Goal: Transaction & Acquisition: Purchase product/service

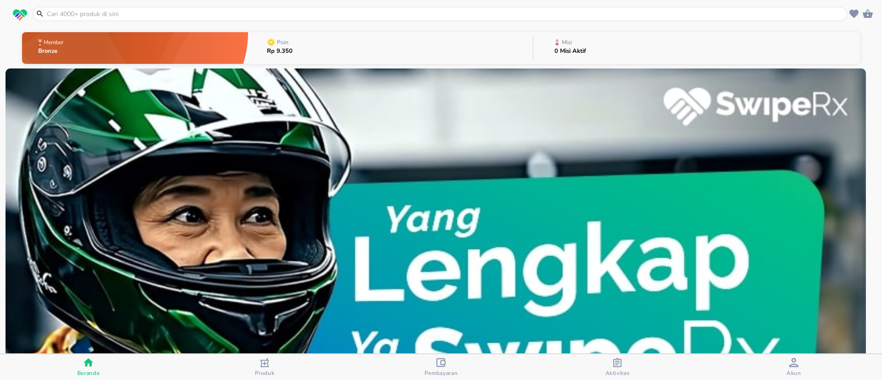
click at [203, 19] on div at bounding box center [440, 14] width 814 height 14
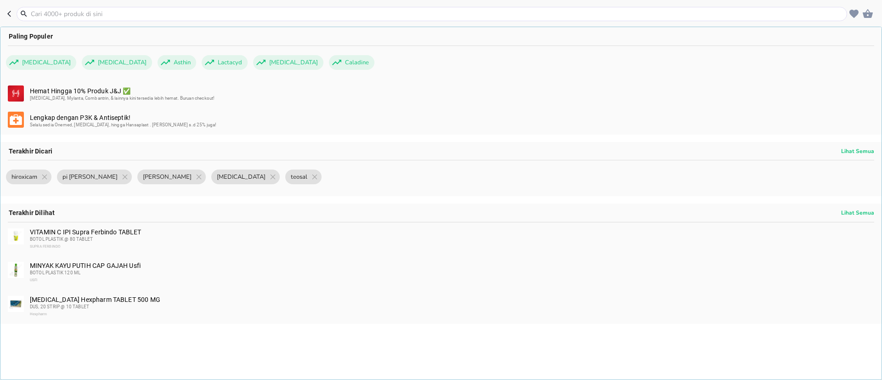
click at [203, 14] on input "text" at bounding box center [437, 14] width 815 height 10
click at [184, 15] on input "text" at bounding box center [437, 14] width 815 height 10
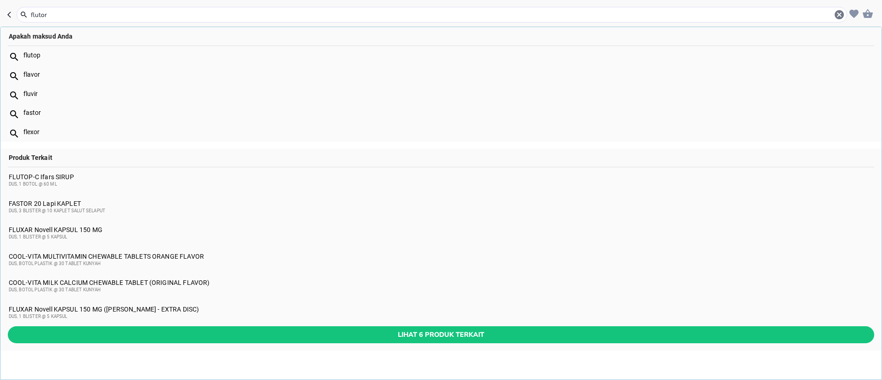
click at [154, 13] on input "flutor" at bounding box center [432, 15] width 804 height 10
type input "flutrop"
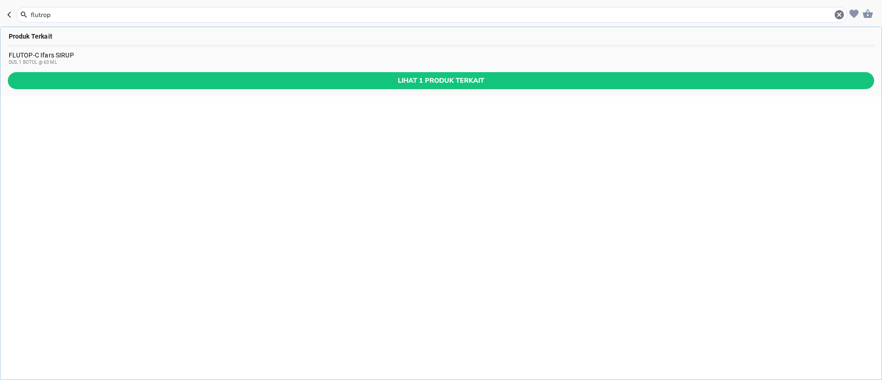
click at [91, 57] on div "FLUTOP-C Ifars SIRUP DUS, 1 BOTOL @ 60 ML" at bounding box center [441, 58] width 865 height 15
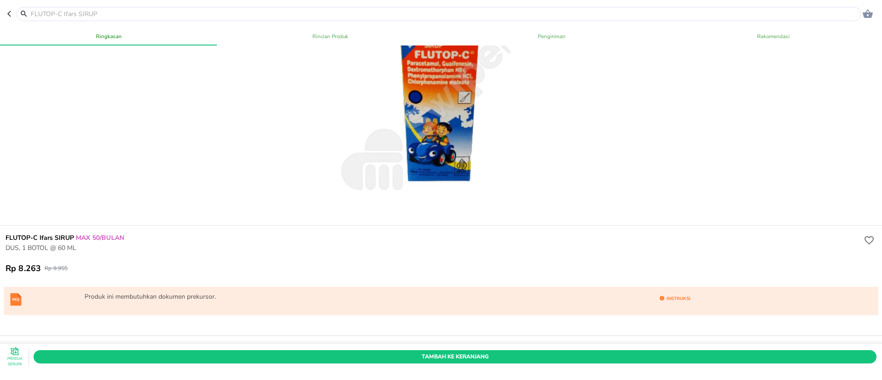
scroll to position [138, 0]
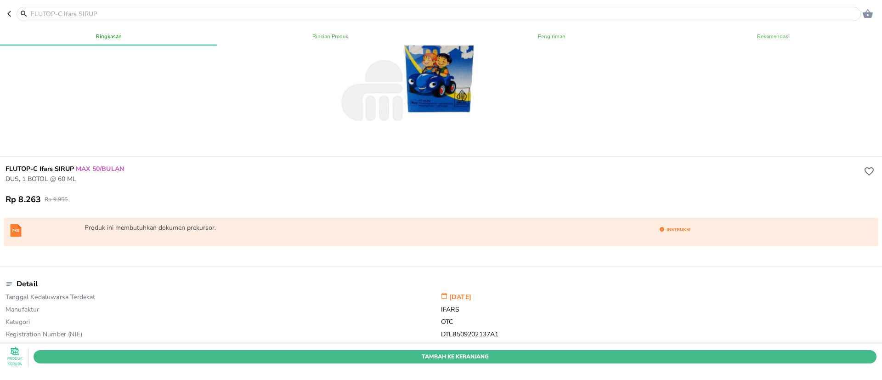
click at [377, 352] on span "Tambah Ke Keranjang" at bounding box center [454, 357] width 829 height 10
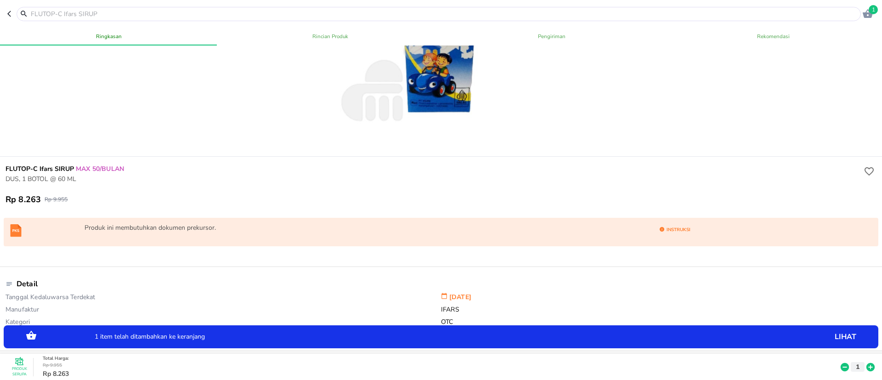
click at [186, 9] on input "text" at bounding box center [444, 14] width 829 height 10
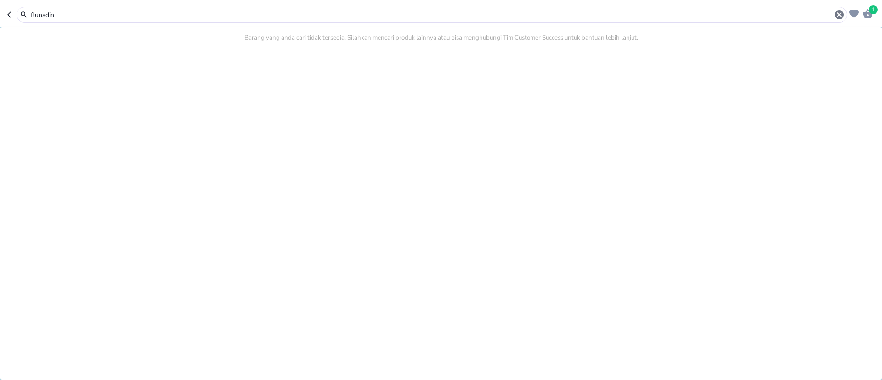
click at [212, 18] on input "flunadin" at bounding box center [432, 15] width 804 height 10
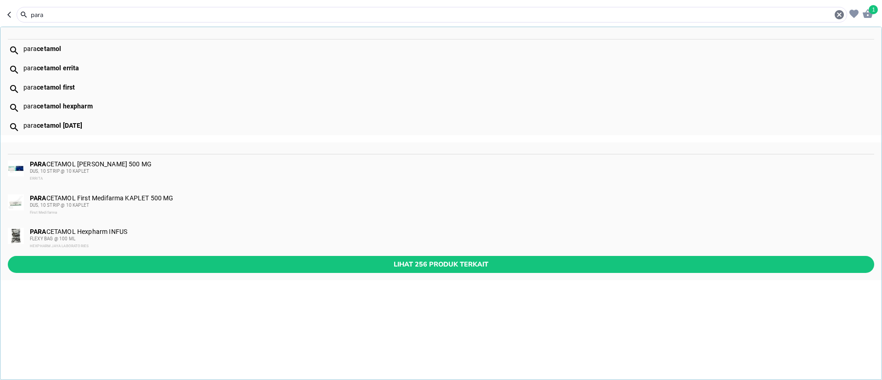
type input "para"
click at [49, 50] on b "cetamol" at bounding box center [49, 48] width 24 height 7
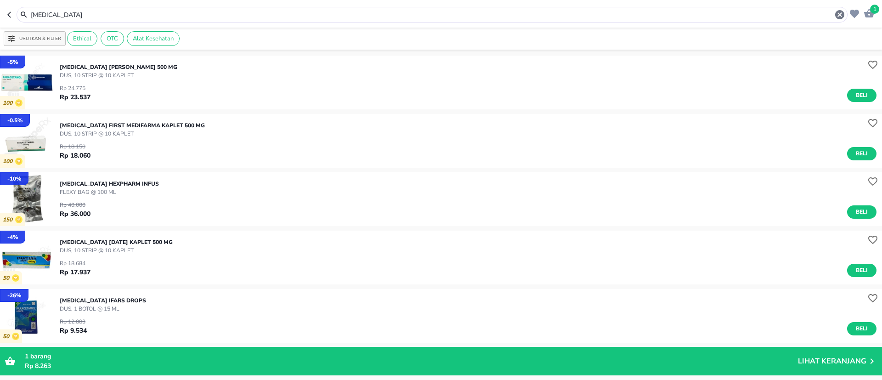
click at [857, 147] on button "Beli" at bounding box center [861, 153] width 29 height 13
click at [228, 7] on div "[MEDICAL_DATA]" at bounding box center [432, 15] width 831 height 16
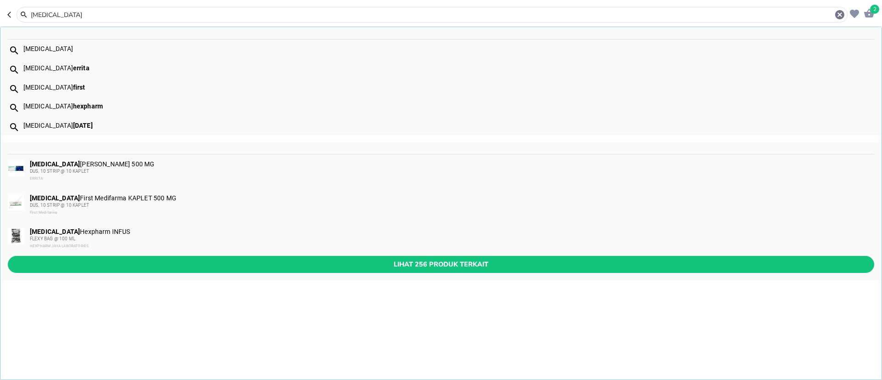
click at [226, 15] on input "[MEDICAL_DATA]" at bounding box center [432, 15] width 804 height 10
click at [226, 14] on input "[MEDICAL_DATA]" at bounding box center [432, 15] width 804 height 10
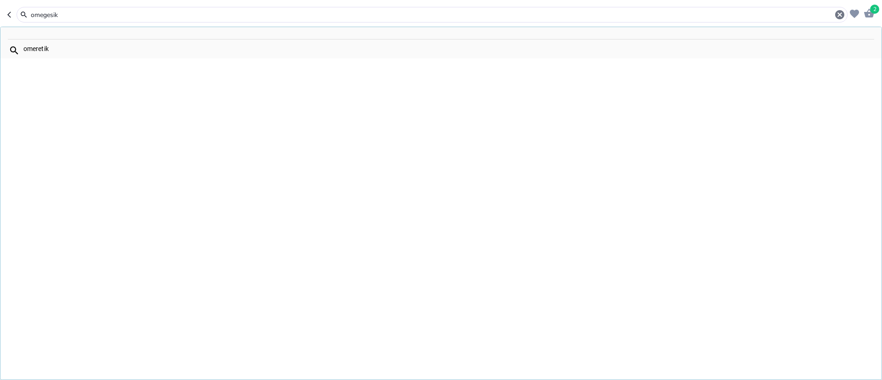
click at [117, 14] on input "omegesik" at bounding box center [432, 15] width 804 height 10
click at [102, 14] on input "omegesik" at bounding box center [432, 15] width 804 height 10
click at [206, 15] on input "omegesic" at bounding box center [432, 15] width 804 height 10
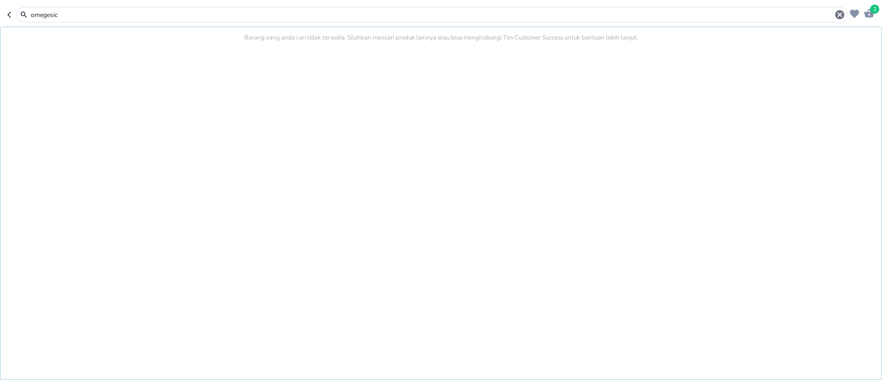
type input "a"
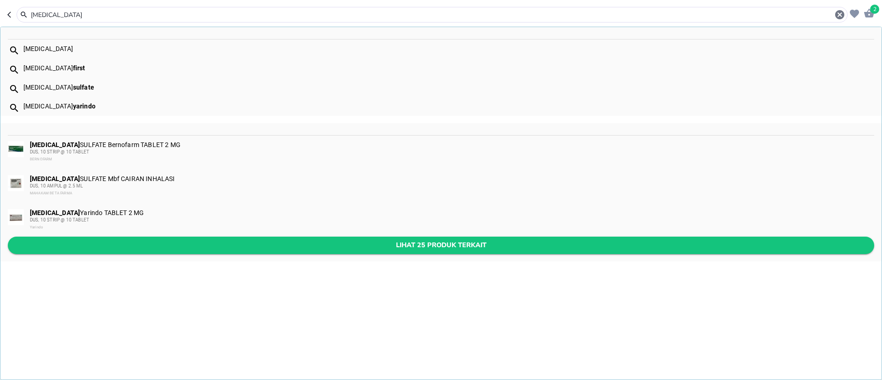
type input "[MEDICAL_DATA]"
click at [171, 243] on span "Lihat 25 produk terkait" at bounding box center [441, 244] width 852 height 11
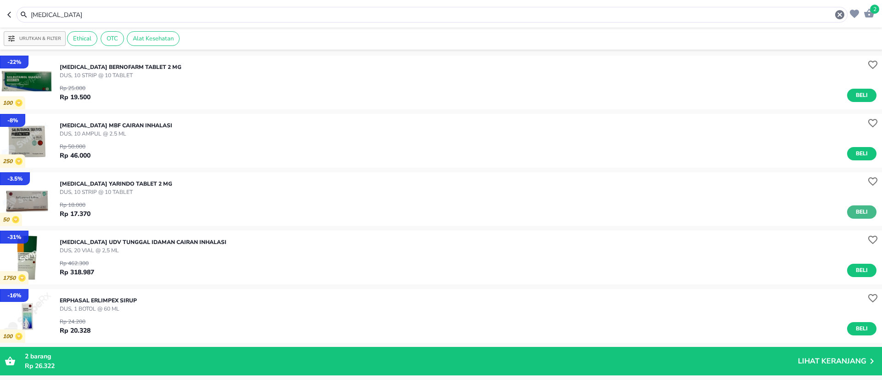
click at [854, 212] on span "Beli" at bounding box center [862, 212] width 16 height 10
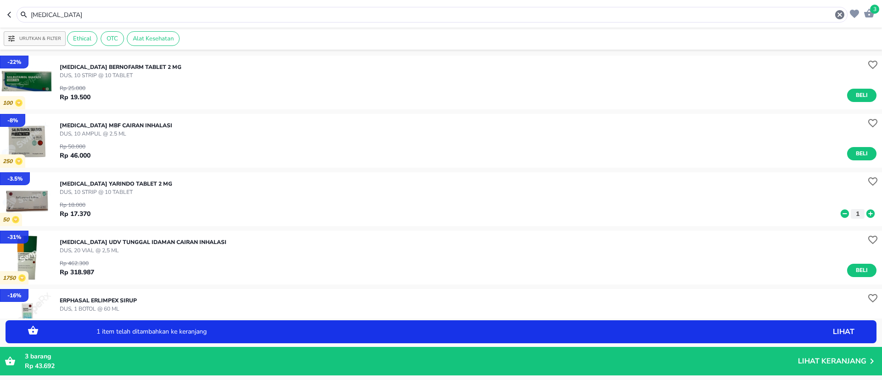
click at [153, 9] on div "[MEDICAL_DATA]" at bounding box center [437, 14] width 815 height 11
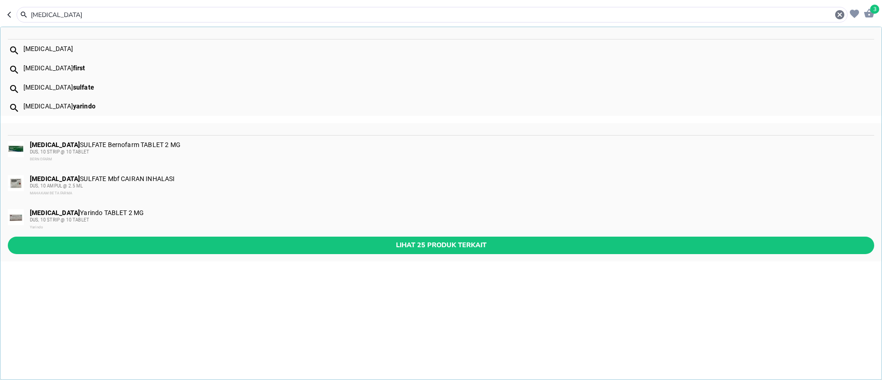
click at [152, 17] on input "[MEDICAL_DATA]" at bounding box center [432, 15] width 804 height 10
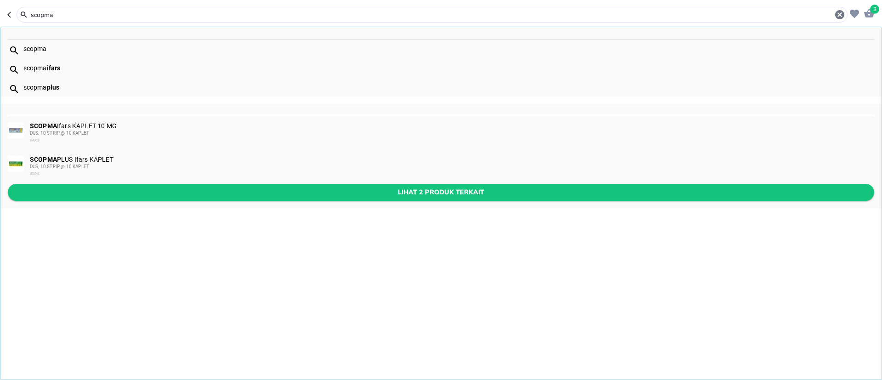
click at [187, 195] on span "Lihat 2 produk terkait" at bounding box center [441, 191] width 852 height 11
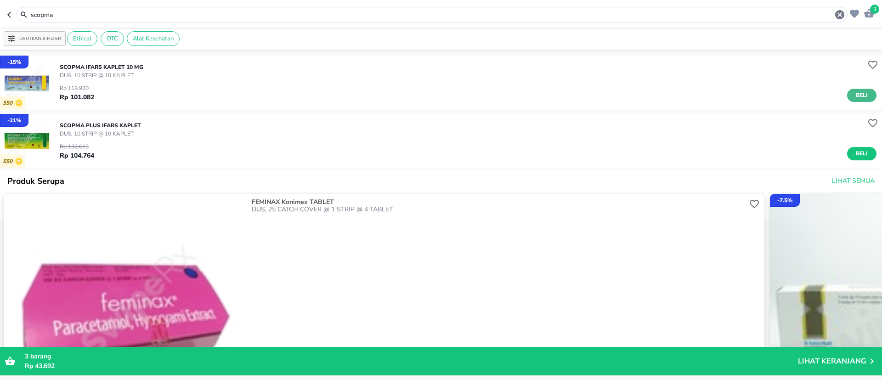
click at [854, 94] on span "Beli" at bounding box center [862, 95] width 16 height 10
click at [212, 17] on input "scopma" at bounding box center [432, 15] width 804 height 10
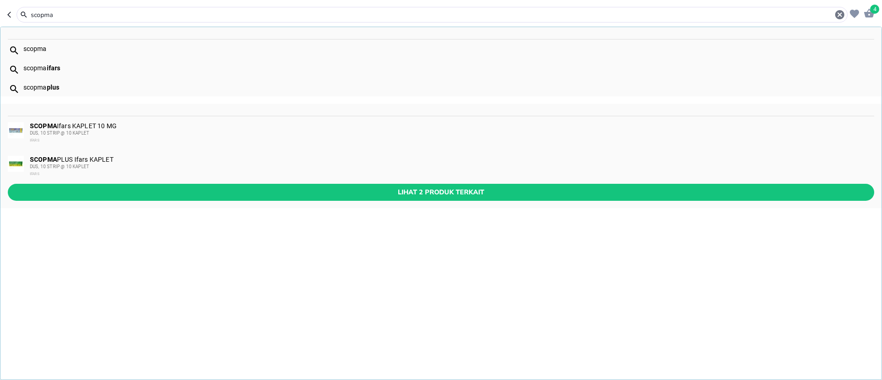
click at [212, 17] on input "scopma" at bounding box center [432, 15] width 804 height 10
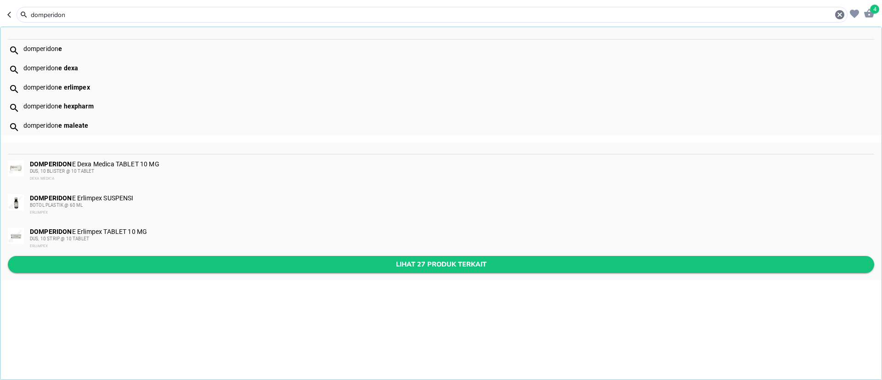
type input "domperidon"
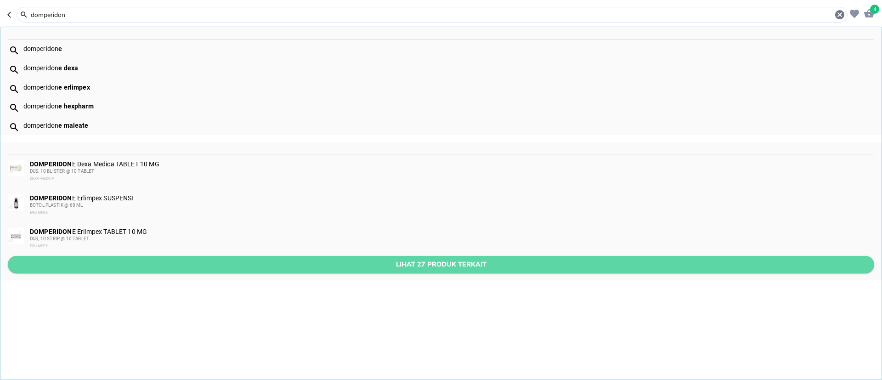
click at [148, 263] on span "Lihat 27 produk terkait" at bounding box center [441, 264] width 852 height 11
click at [148, 263] on div "- 15 % 550 SCOPMA Ifars KAPLET 10 MG DUS, 10 STRIP @ 10 [PERSON_NAME] 118.920 R…" at bounding box center [441, 252] width 882 height 399
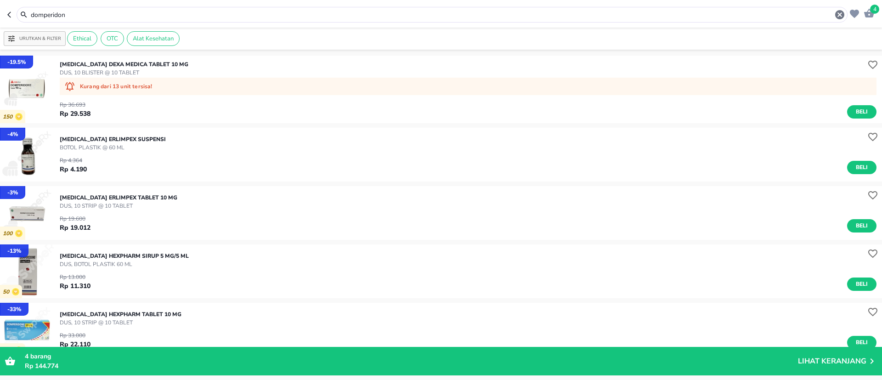
click at [274, 129] on div "- 4 % [MEDICAL_DATA] Erlimpex SUSPENSI BOTOL PLASTIK @ 60 ML Rp 4.364 Rp 4.190 …" at bounding box center [441, 155] width 882 height 54
click at [854, 168] on span "Beli" at bounding box center [862, 168] width 16 height 10
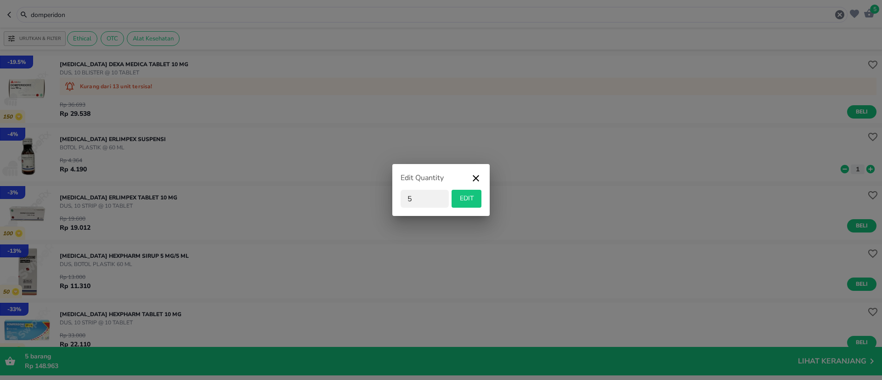
type input "5"
click at [471, 204] on span "EDIT" at bounding box center [466, 198] width 23 height 11
click at [471, 204] on div "[MEDICAL_DATA] Erlimpex TABLET 10 MG DUS, 10 STRIP @ 10 TABLET Rp 19.600 Rp 19.…" at bounding box center [471, 213] width 822 height 48
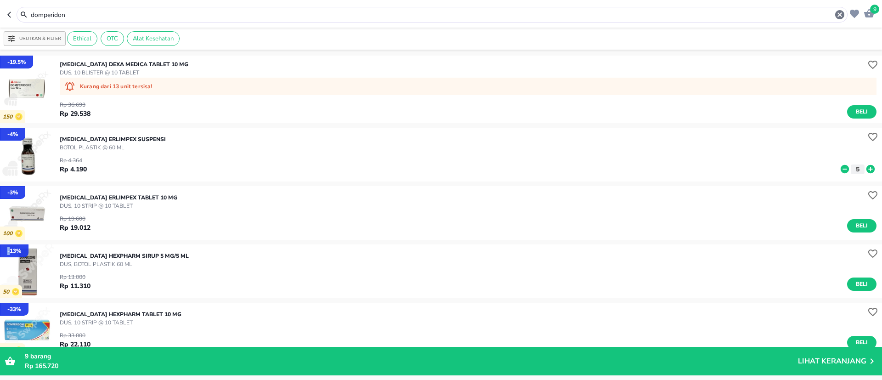
click at [216, 16] on input "domperidon" at bounding box center [432, 15] width 804 height 10
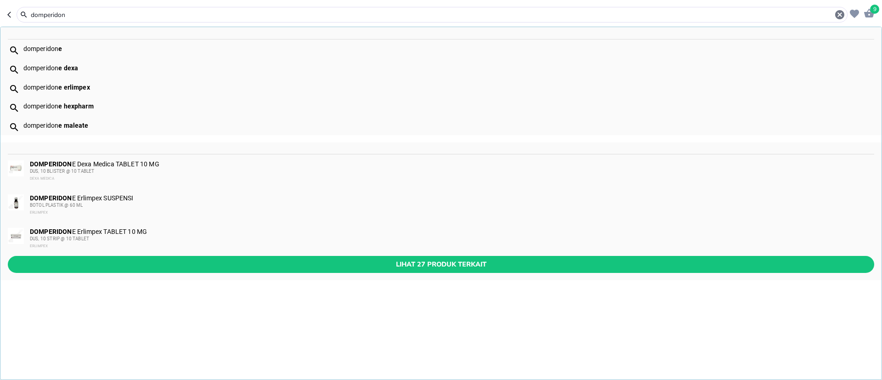
click at [216, 16] on input "domperidon" at bounding box center [432, 15] width 804 height 10
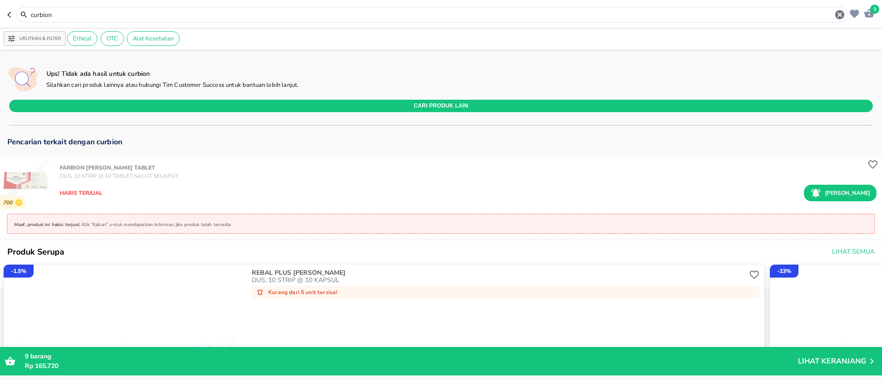
click at [84, 9] on div "curbion" at bounding box center [437, 14] width 815 height 11
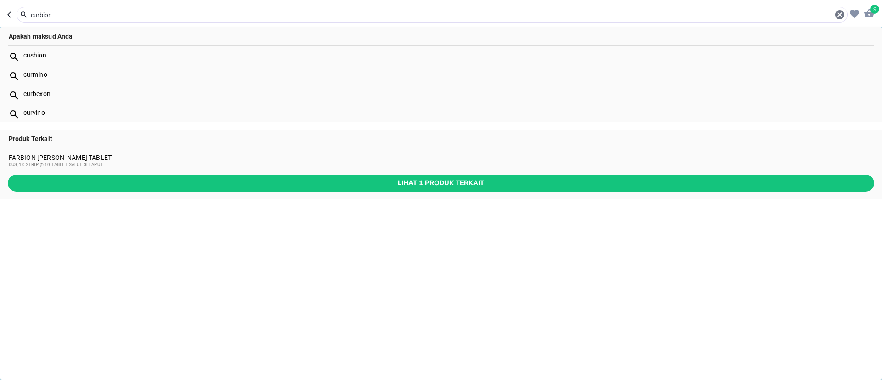
click at [83, 11] on input "curbion" at bounding box center [432, 15] width 804 height 10
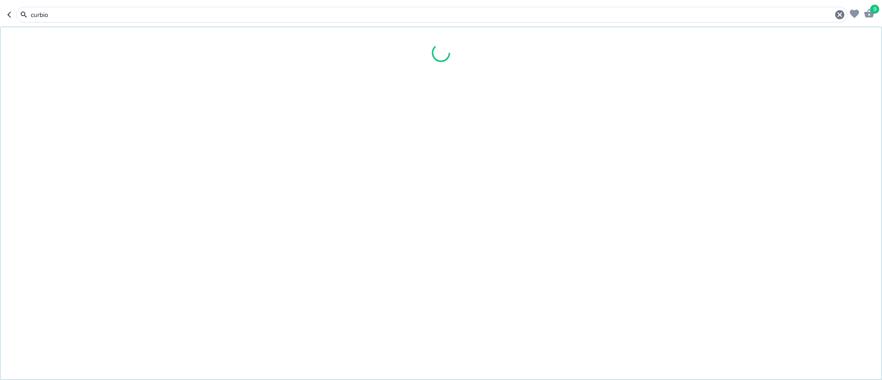
type input "curbion"
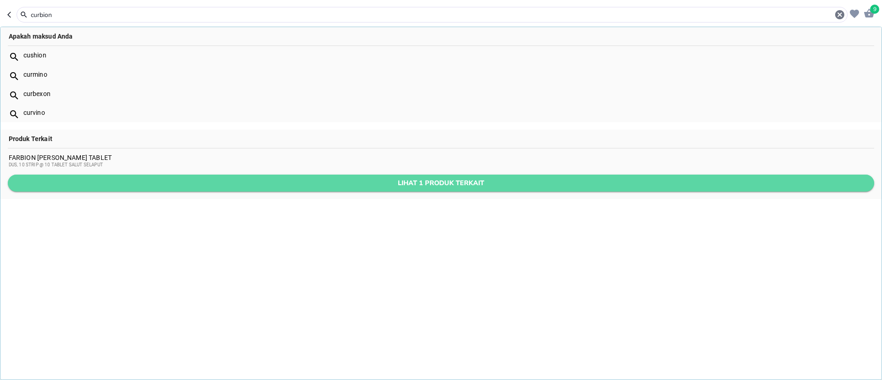
click at [174, 188] on span "Lihat 1 produk terkait" at bounding box center [441, 182] width 852 height 11
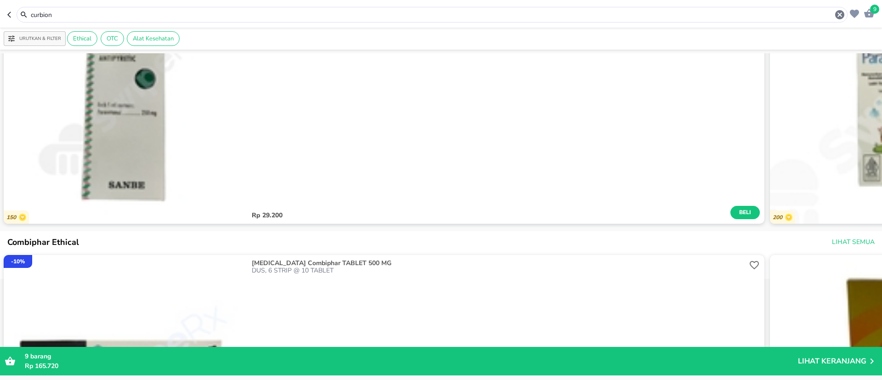
scroll to position [551, 0]
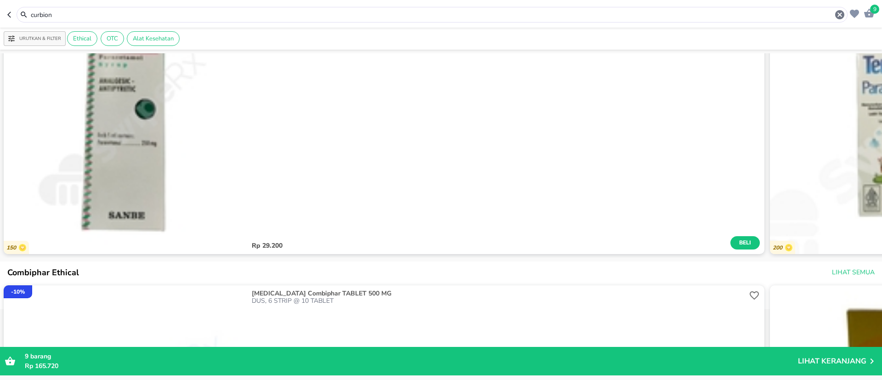
click at [206, 19] on input "curbion" at bounding box center [432, 15] width 804 height 10
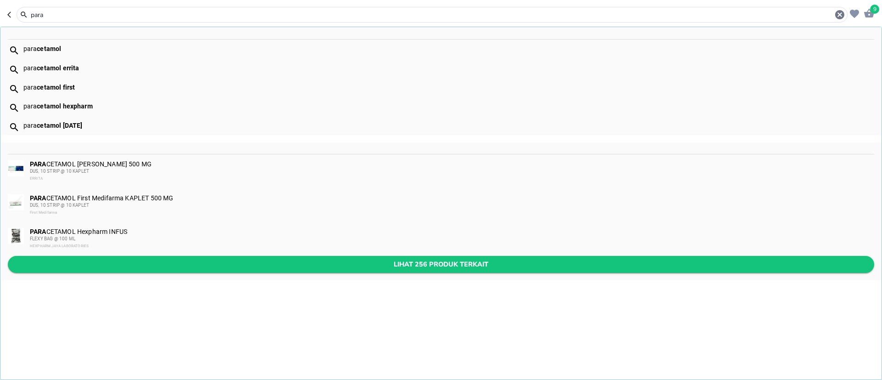
click at [158, 259] on span "Lihat 256 produk terkait" at bounding box center [441, 264] width 852 height 11
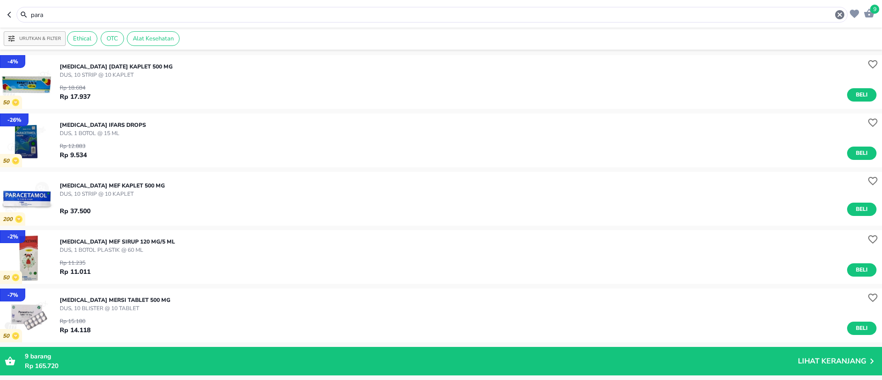
scroll to position [207, 0]
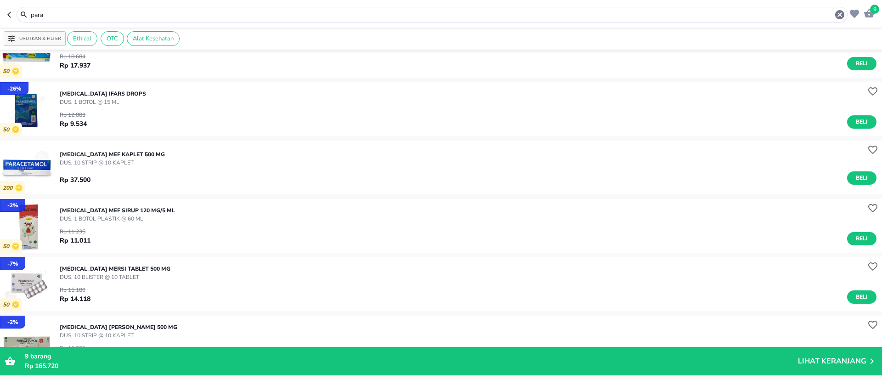
click at [139, 117] on div "Rp 12.883 Rp 9.534 Beli" at bounding box center [468, 117] width 817 height 23
click at [101, 92] on p "[MEDICAL_DATA] Ifars DROPS" at bounding box center [103, 94] width 86 height 8
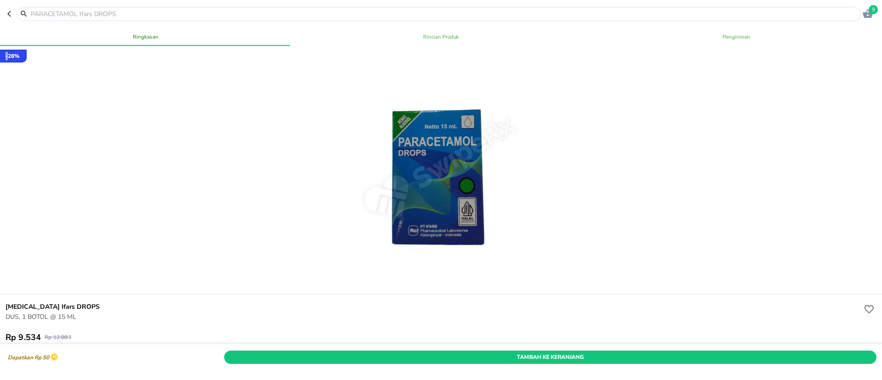
click at [9, 12] on icon "button" at bounding box center [9, 14] width 4 height 6
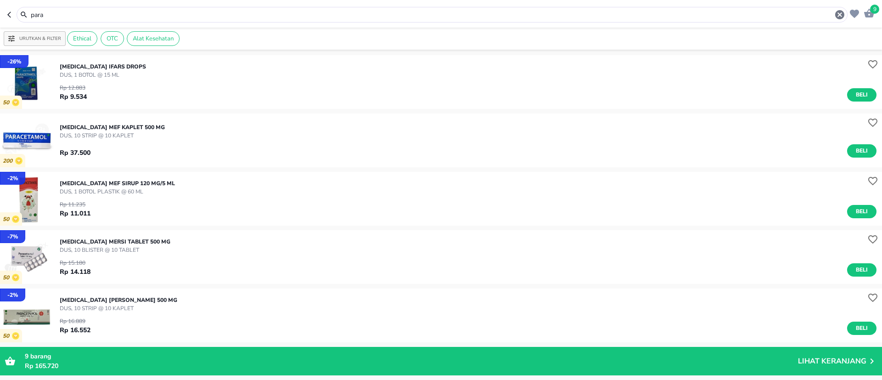
scroll to position [276, 0]
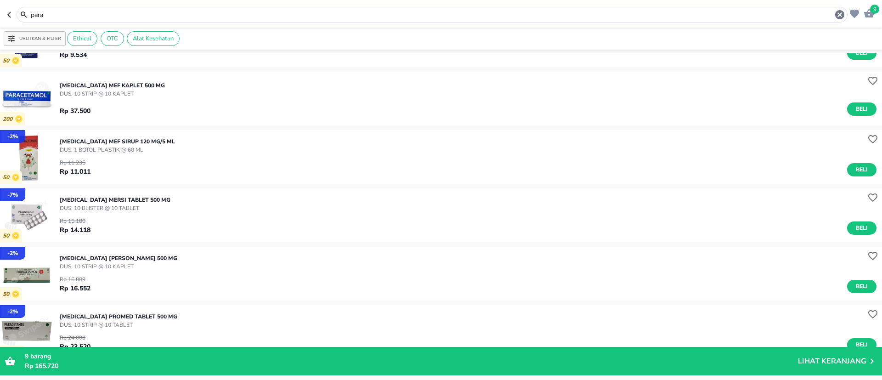
click at [95, 11] on input "para" at bounding box center [432, 15] width 804 height 10
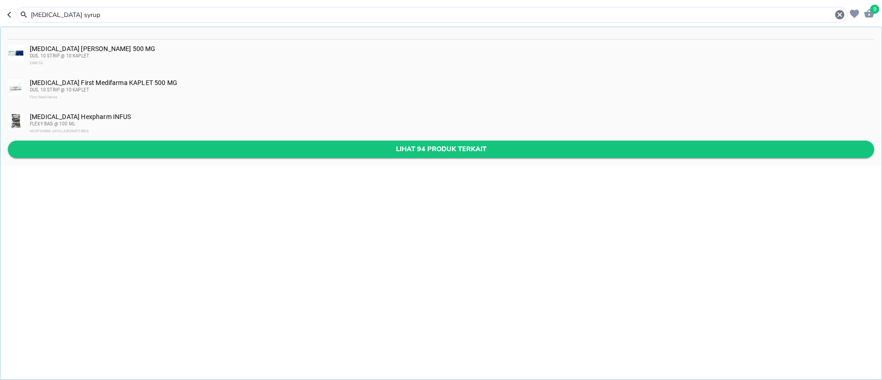
click at [150, 143] on span "Lihat 94 produk terkait" at bounding box center [441, 148] width 852 height 11
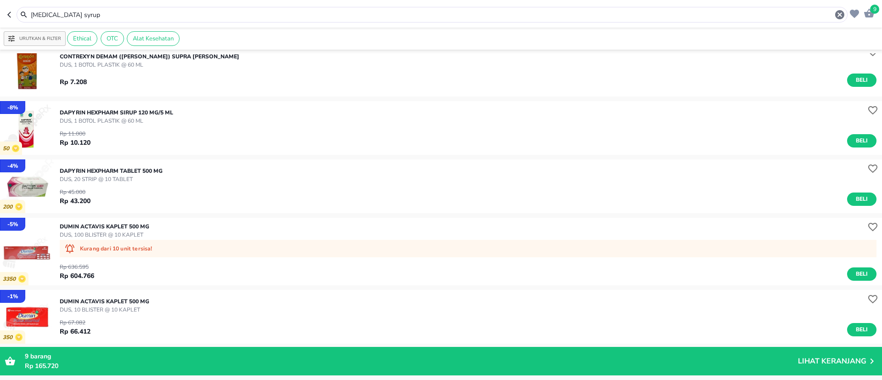
scroll to position [827, 0]
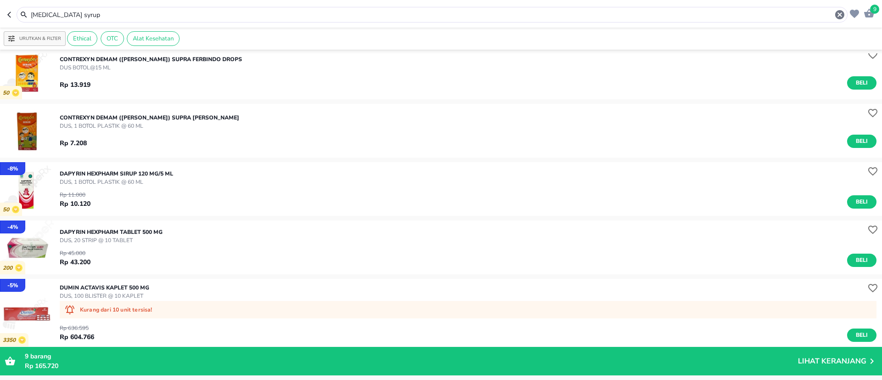
click at [96, 16] on input "[MEDICAL_DATA] syrup" at bounding box center [432, 15] width 804 height 10
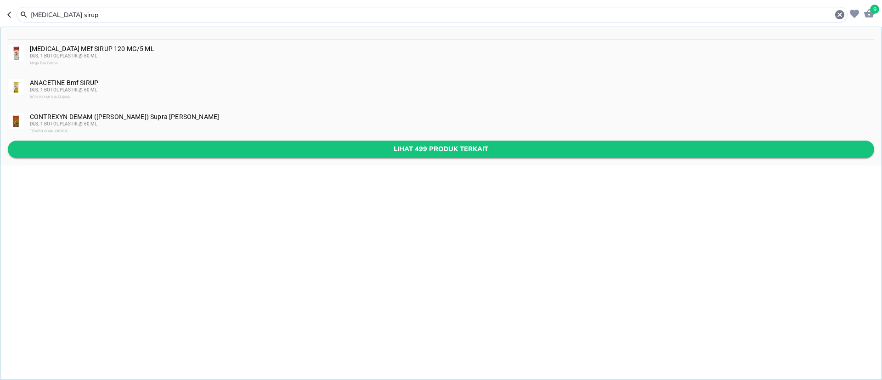
type input "[MEDICAL_DATA] sirup"
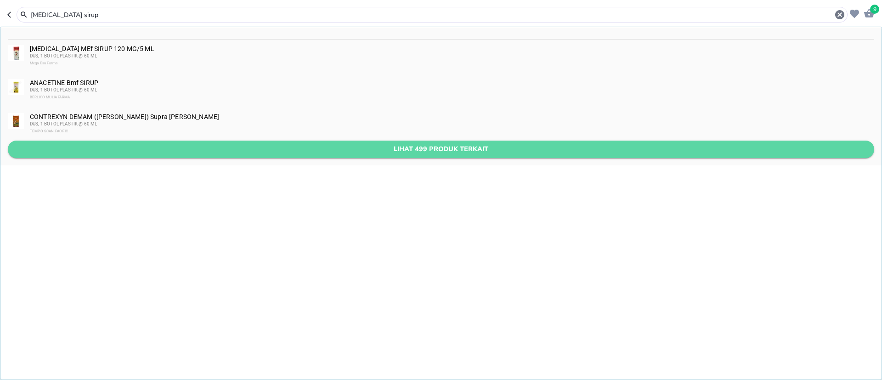
click at [111, 152] on span "Lihat 499 produk terkait" at bounding box center [441, 148] width 852 height 11
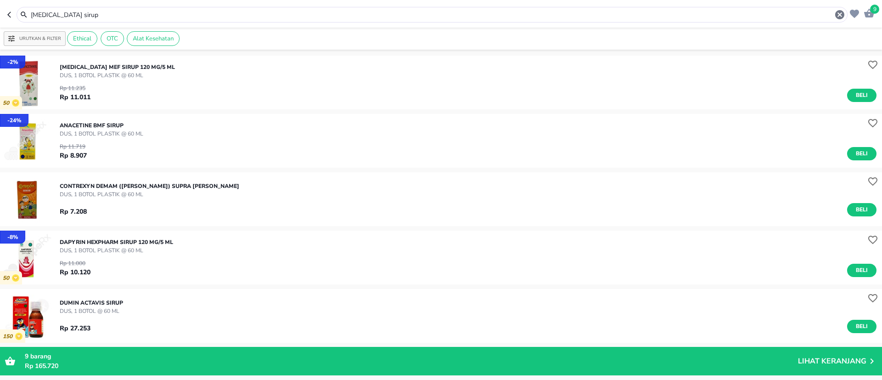
click at [156, 97] on div "Rp 11.235 Rp 11.011 Beli" at bounding box center [468, 90] width 817 height 23
click at [141, 72] on p "DUS, 1 BOTOL PLASTIK @ 60 ML" at bounding box center [117, 75] width 115 height 8
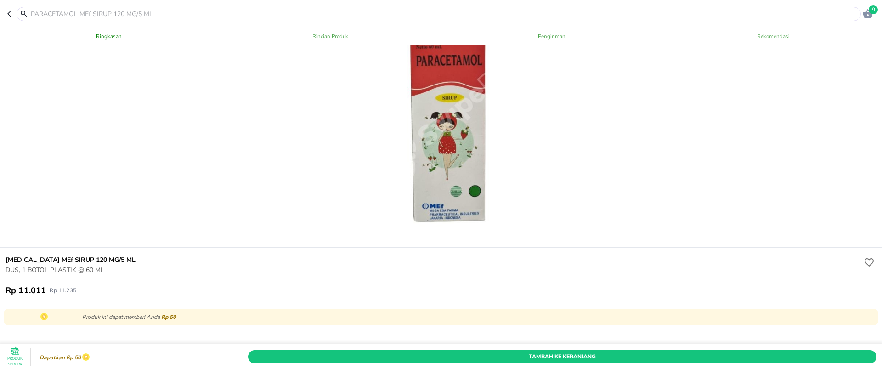
scroll to position [69, 0]
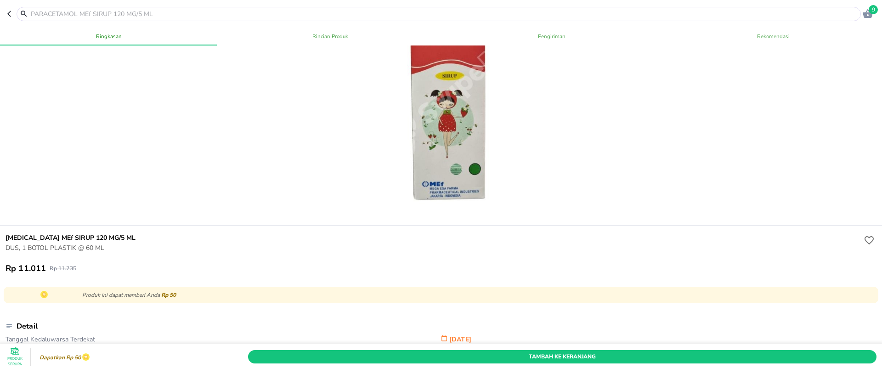
click at [151, 10] on input "text" at bounding box center [444, 14] width 829 height 10
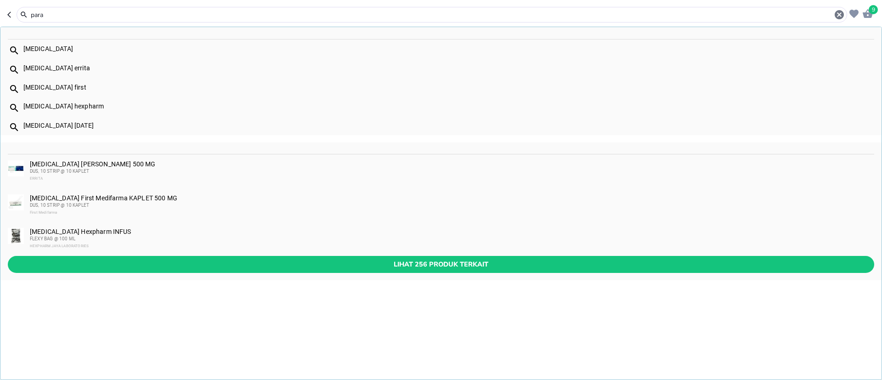
type input "para"
drag, startPoint x: 40, startPoint y: 58, endPoint x: 45, endPoint y: 54, distance: 6.2
click at [43, 56] on div "[MEDICAL_DATA] [MEDICAL_DATA] errita [MEDICAL_DATA] first [MEDICAL_DATA] hexpha…" at bounding box center [440, 81] width 881 height 108
click at [47, 50] on div "[MEDICAL_DATA]" at bounding box center [448, 48] width 850 height 7
drag, startPoint x: 47, startPoint y: 50, endPoint x: 49, endPoint y: 45, distance: 5.4
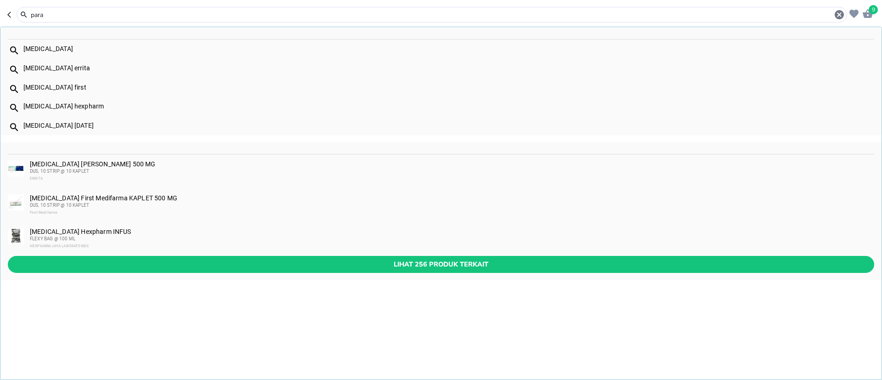
click at [47, 50] on div "- 2 % 50 [MEDICAL_DATA] MEf SIRUP 120 MG/5 ML DUS, 1 BOTOL PLASTIK @ 60 ML Rp 1…" at bounding box center [441, 215] width 882 height 330
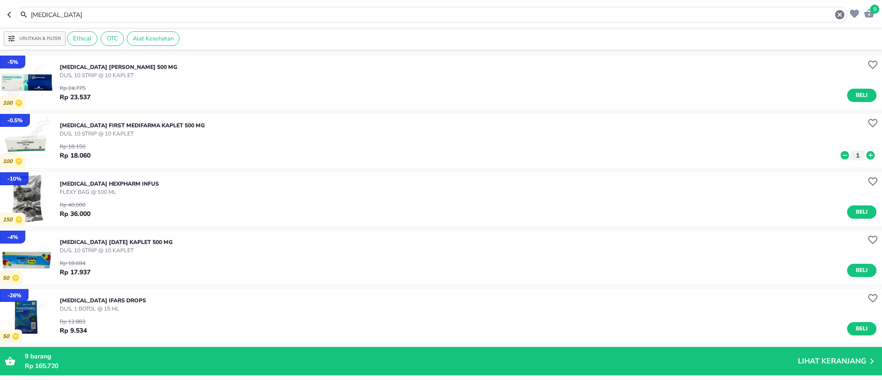
scroll to position [69, 0]
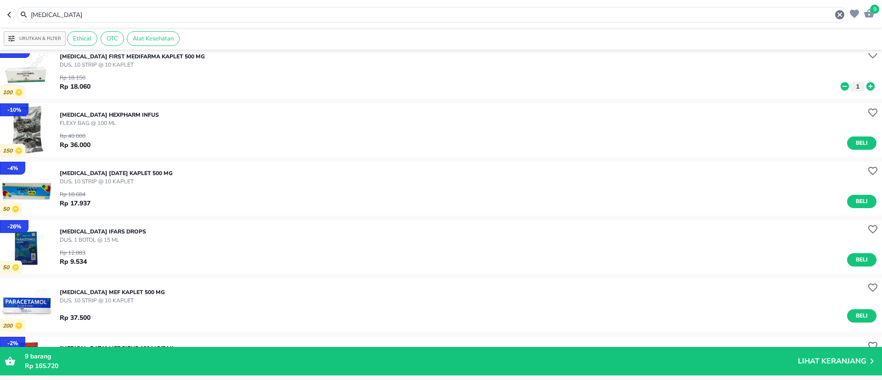
click at [146, 239] on div "[MEDICAL_DATA] Ifars DROPS DUS, 1 BOTOL @ 15 ML Rp 12.883 Rp 9.534 Beli" at bounding box center [471, 247] width 822 height 48
click at [96, 231] on p "[MEDICAL_DATA] Ifars DROPS" at bounding box center [103, 231] width 86 height 8
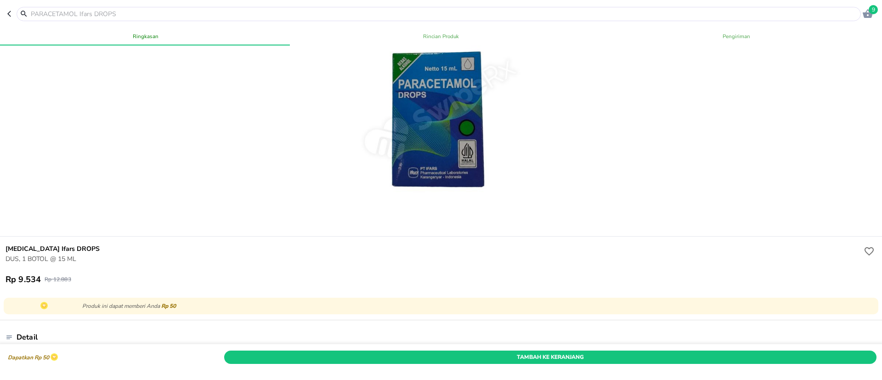
scroll to position [138, 0]
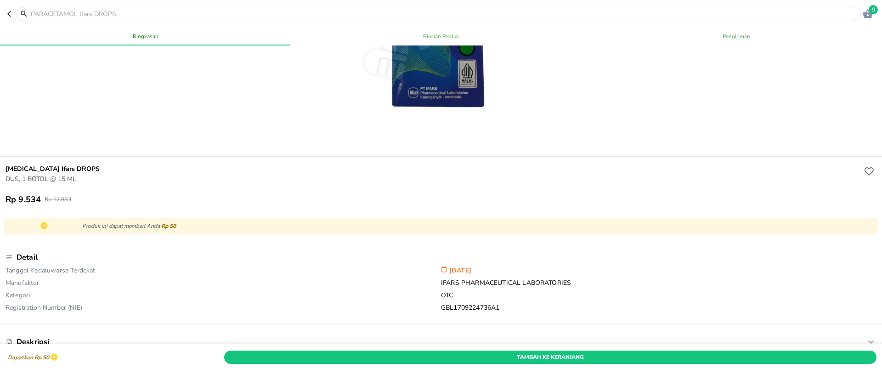
click at [11, 13] on icon "button" at bounding box center [10, 13] width 7 height 7
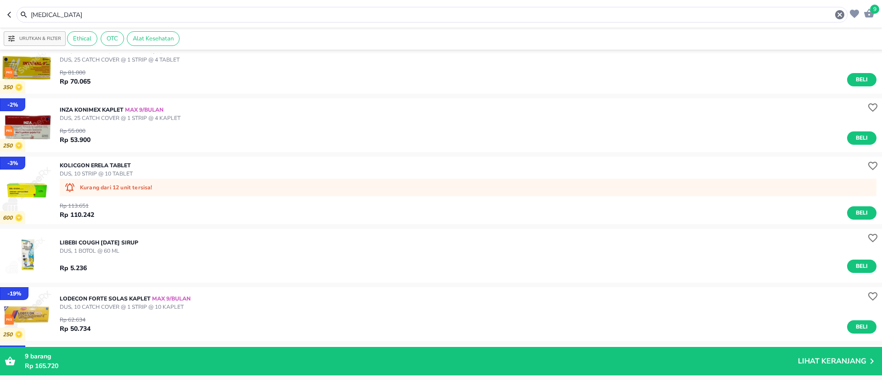
scroll to position [3727, 0]
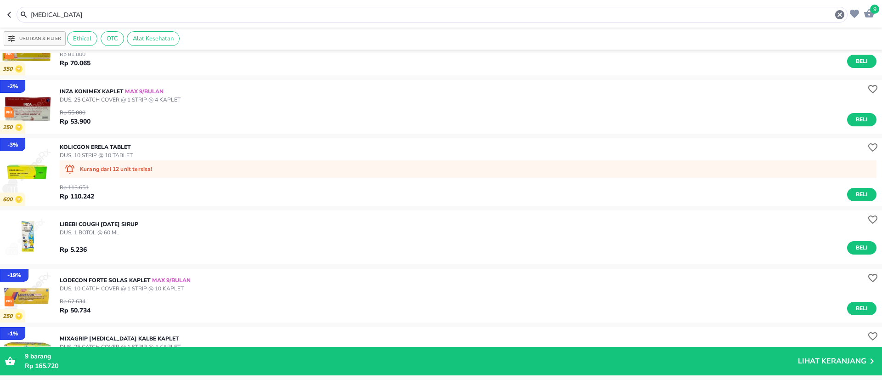
click at [141, 10] on input "[MEDICAL_DATA]" at bounding box center [432, 15] width 804 height 10
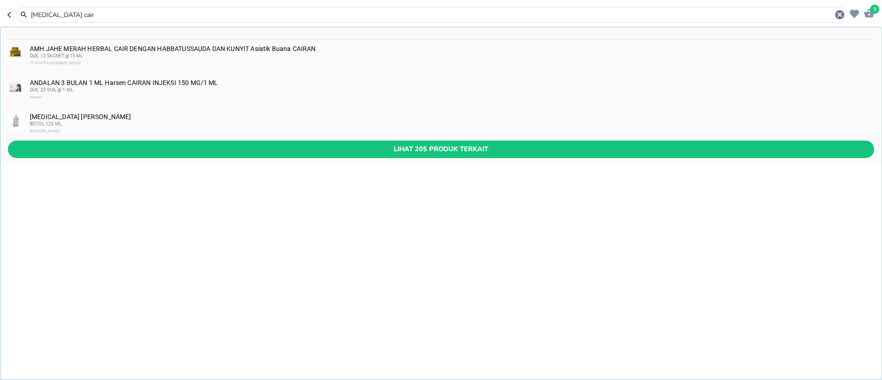
type input "[MEDICAL_DATA] cair"
click at [206, 14] on input "[MEDICAL_DATA] cair" at bounding box center [432, 15] width 804 height 10
click at [207, 12] on input "[MEDICAL_DATA] cair" at bounding box center [432, 15] width 804 height 10
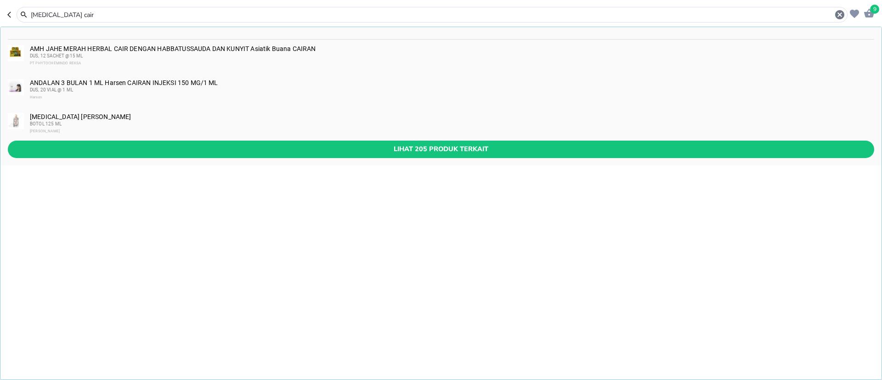
click at [207, 12] on input "[MEDICAL_DATA] cair" at bounding box center [432, 15] width 804 height 10
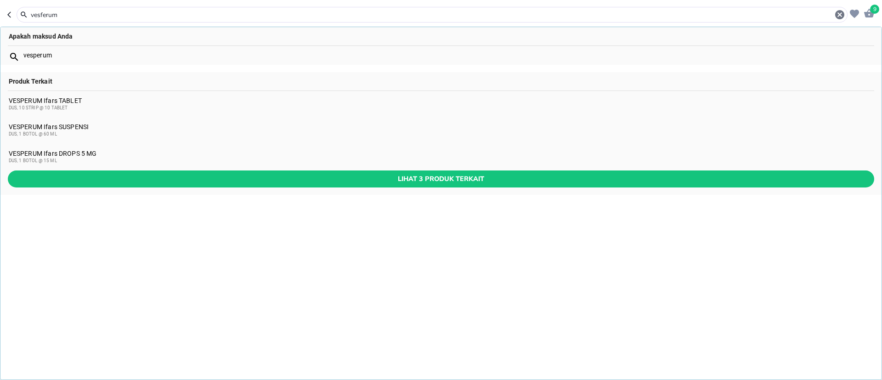
type input "vesferum"
click at [107, 99] on div "VESPERUM Ifars TABLET DUS, 10 STRIP @ 10 TABLET" at bounding box center [441, 104] width 865 height 15
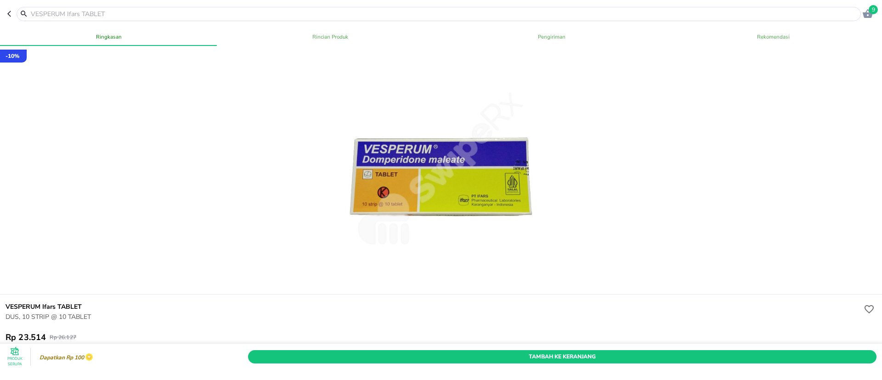
scroll to position [138, 0]
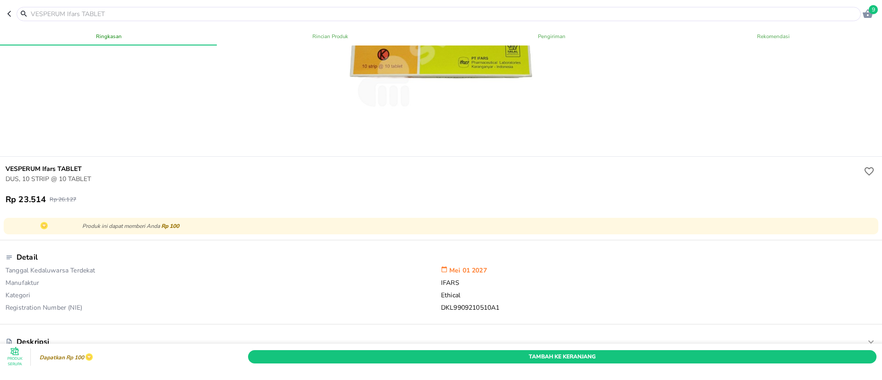
click at [630, 352] on span "Tambah Ke Keranjang" at bounding box center [562, 357] width 615 height 10
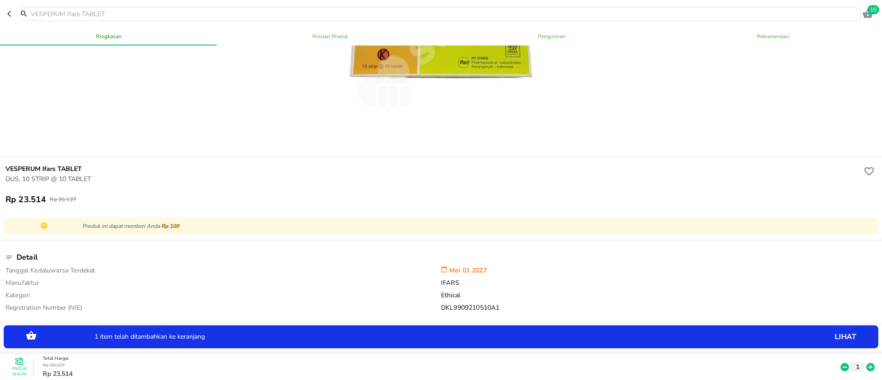
click at [869, 10] on span "10" at bounding box center [873, 9] width 12 height 9
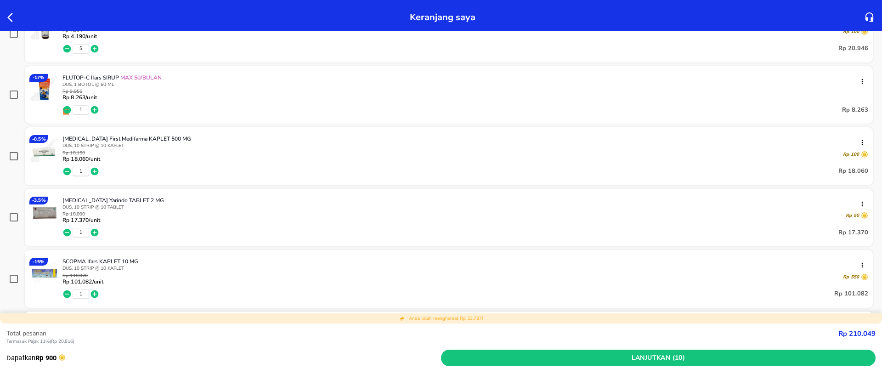
scroll to position [230, 0]
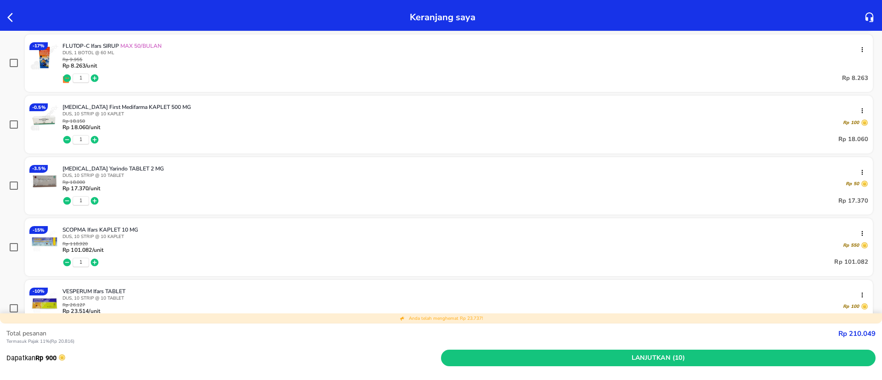
click at [6, 14] on div at bounding box center [14, 17] width 17 height 15
click at [13, 18] on icon "button" at bounding box center [12, 17] width 11 height 11
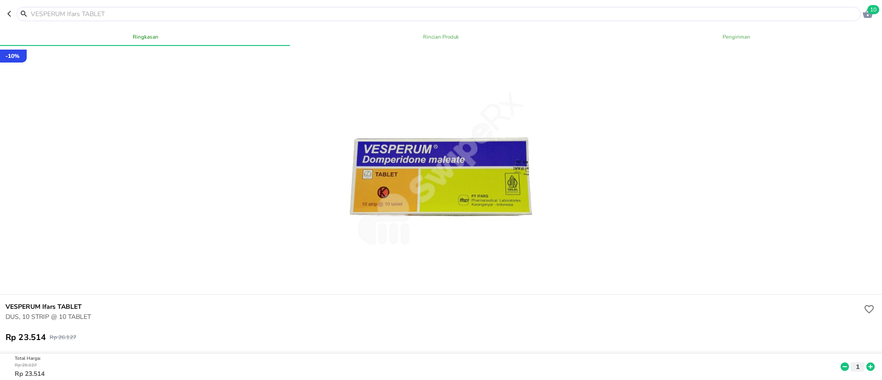
click at [91, 11] on input "text" at bounding box center [444, 14] width 829 height 10
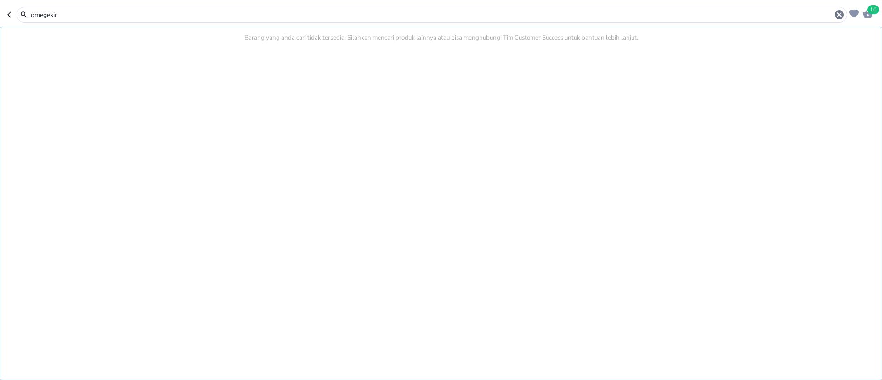
type input "omegesic"
click at [155, 7] on div "omegesic" at bounding box center [432, 15] width 830 height 16
click at [154, 12] on input "omegesic" at bounding box center [432, 15] width 804 height 10
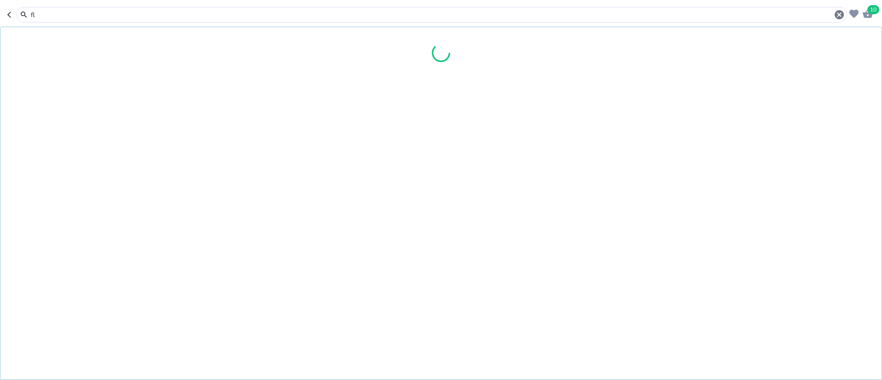
type input "f"
type input "para"
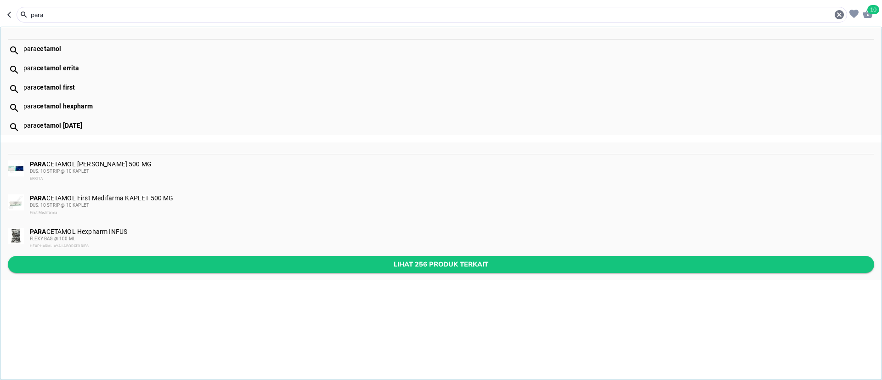
click at [162, 268] on span "Lihat 256 produk terkait" at bounding box center [441, 264] width 852 height 11
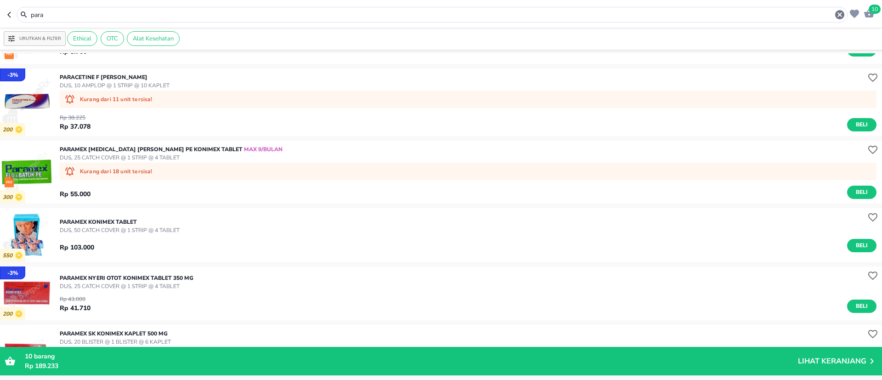
scroll to position [707, 0]
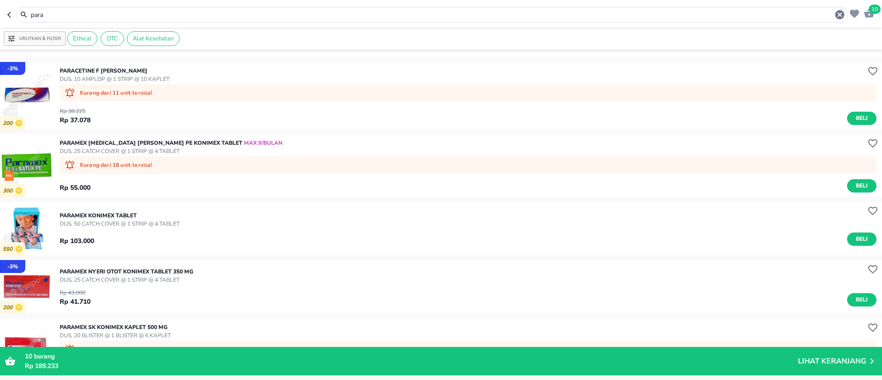
click at [76, 18] on input "para" at bounding box center [432, 15] width 804 height 10
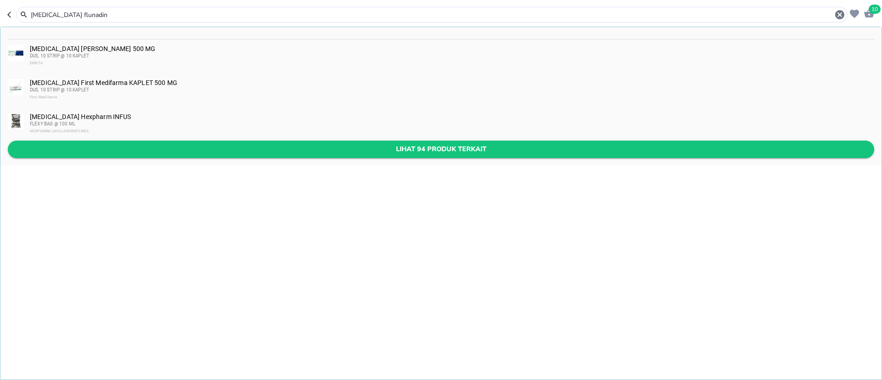
type input "[MEDICAL_DATA] flunadin"
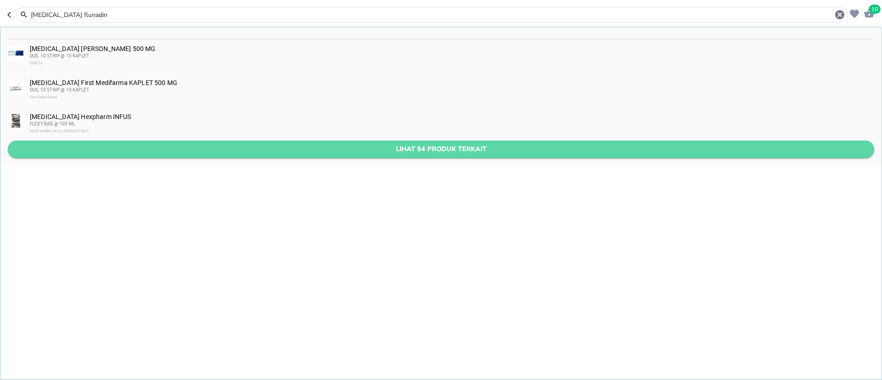
click at [128, 150] on span "Lihat 94 produk terkait" at bounding box center [441, 148] width 852 height 11
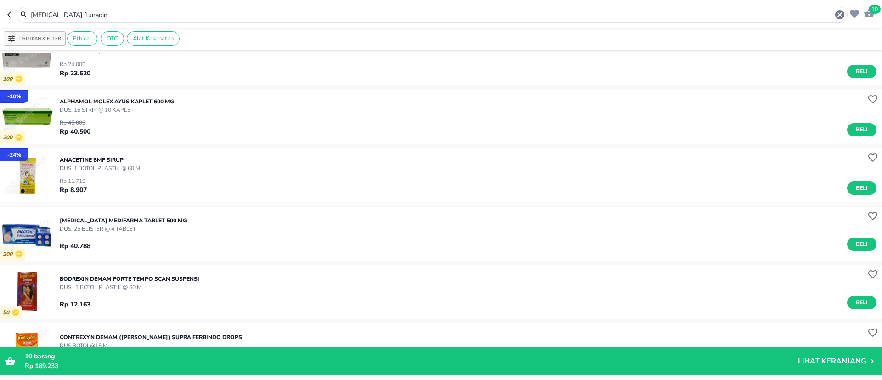
scroll to position [551, 0]
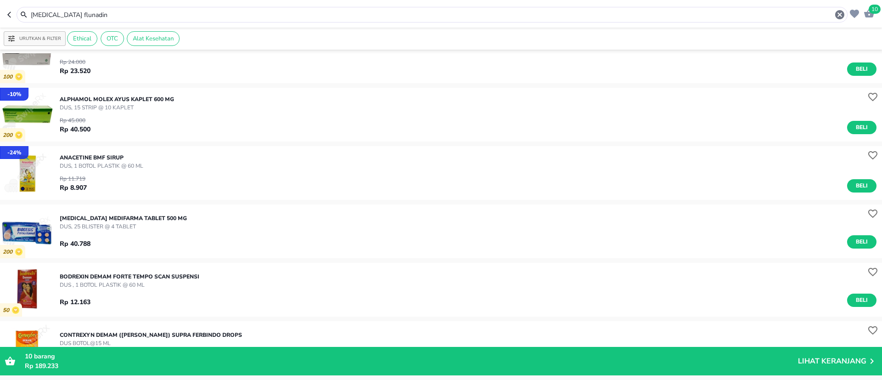
click at [124, 13] on input "[MEDICAL_DATA] flunadin" at bounding box center [432, 15] width 804 height 10
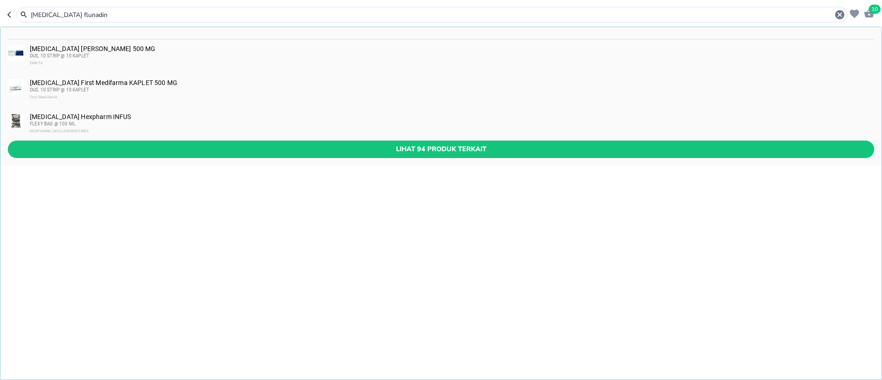
click at [124, 13] on input "[MEDICAL_DATA] flunadin" at bounding box center [432, 15] width 804 height 10
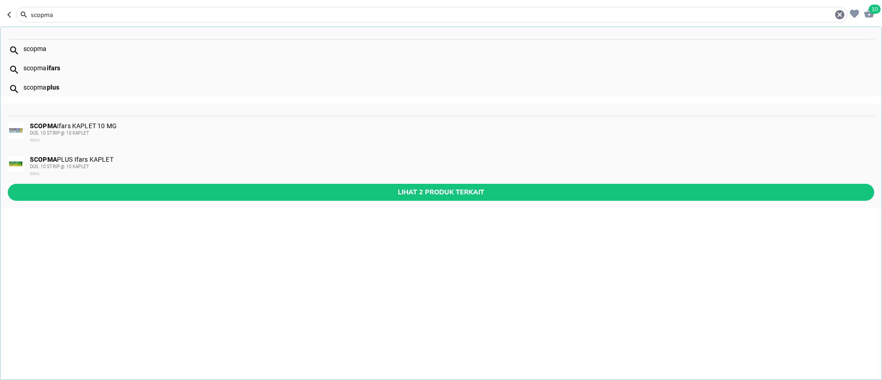
type input "scopma"
click at [865, 14] on icon "button" at bounding box center [869, 13] width 10 height 9
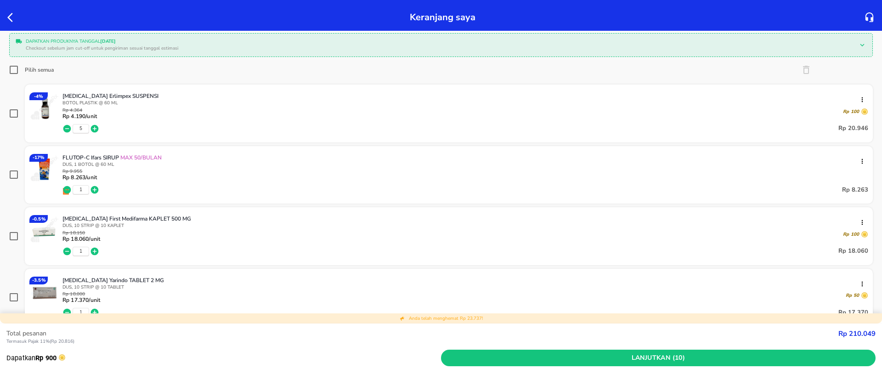
scroll to position [138, 0]
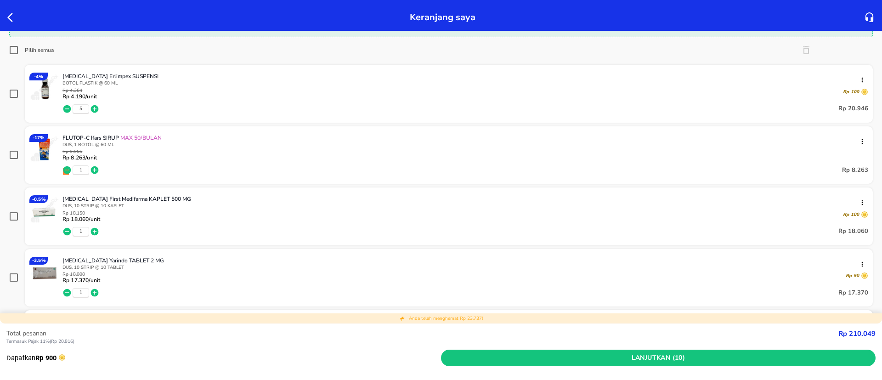
click at [10, 19] on icon "button" at bounding box center [10, 17] width 6 height 9
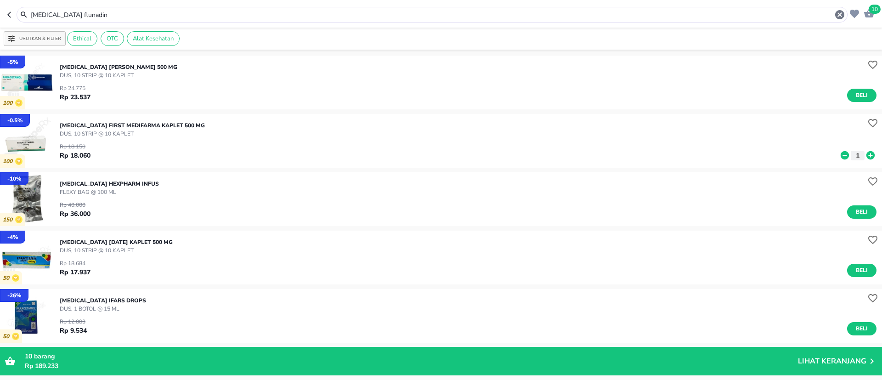
click at [91, 14] on input "[MEDICAL_DATA] flunadin" at bounding box center [432, 15] width 804 height 10
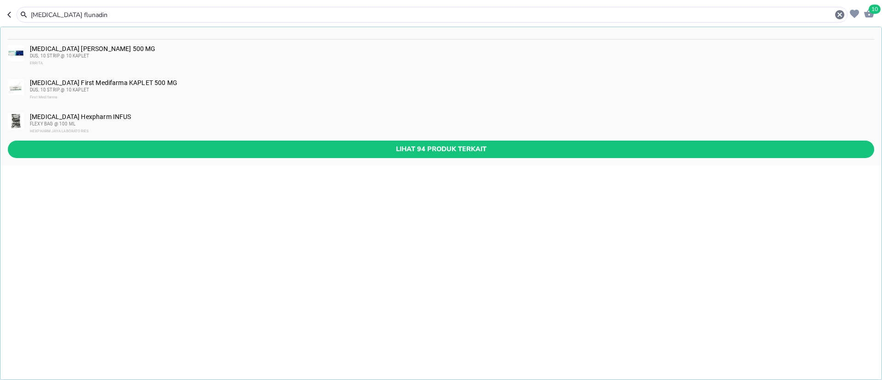
click at [91, 14] on input "[MEDICAL_DATA] flunadin" at bounding box center [432, 15] width 804 height 10
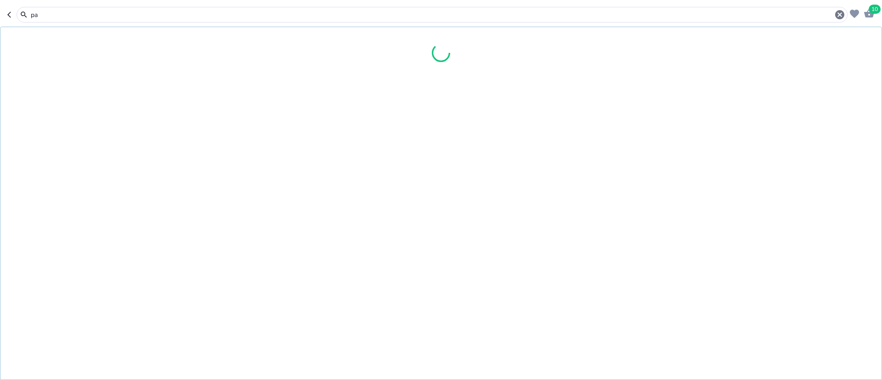
type input "p"
type input "k"
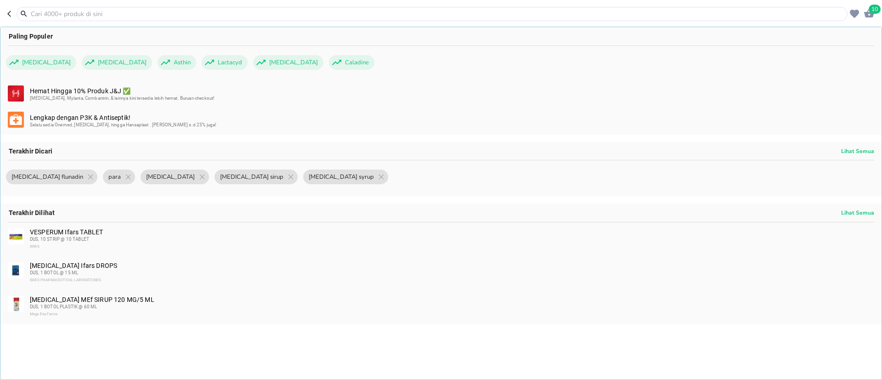
type input "k"
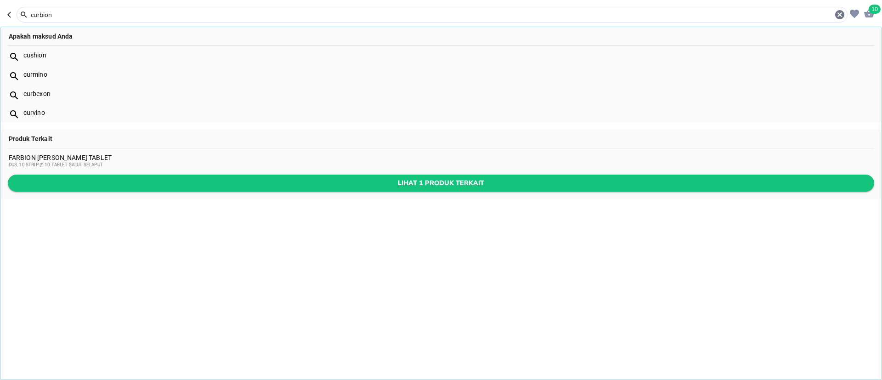
type input "curbion"
click at [299, 182] on span "Lihat 1 produk terkait" at bounding box center [441, 182] width 852 height 11
click at [299, 182] on div "[MEDICAL_DATA] Hexpharm INFUS FLEXY BAG @ 100 ML Rp 40.000 Rp 36.000 Beli" at bounding box center [471, 199] width 822 height 48
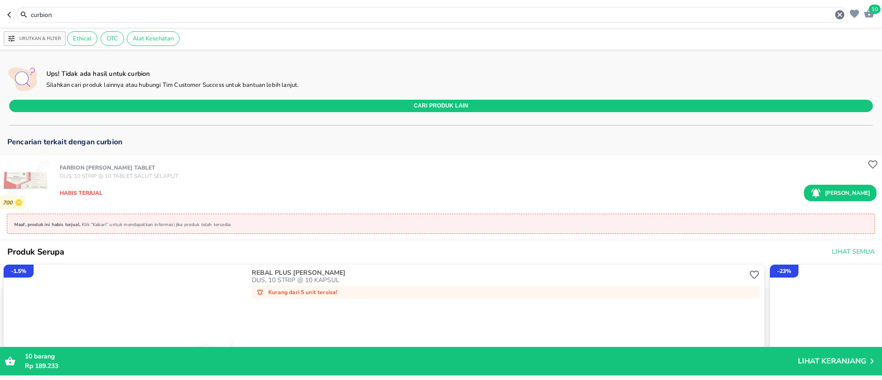
click at [868, 11] on icon "button" at bounding box center [869, 13] width 10 height 9
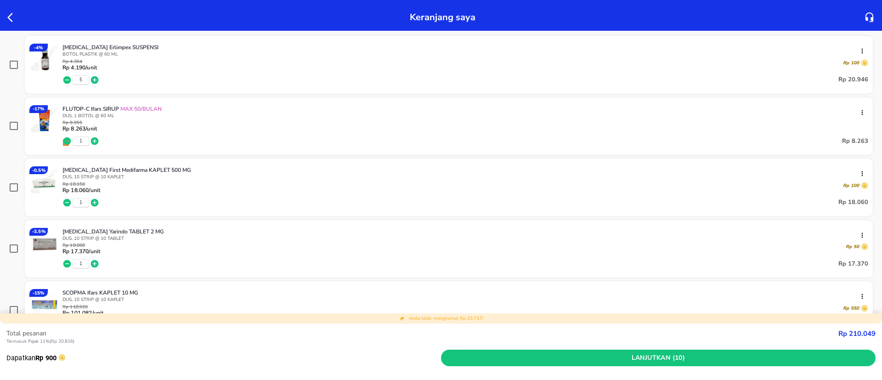
scroll to position [138, 0]
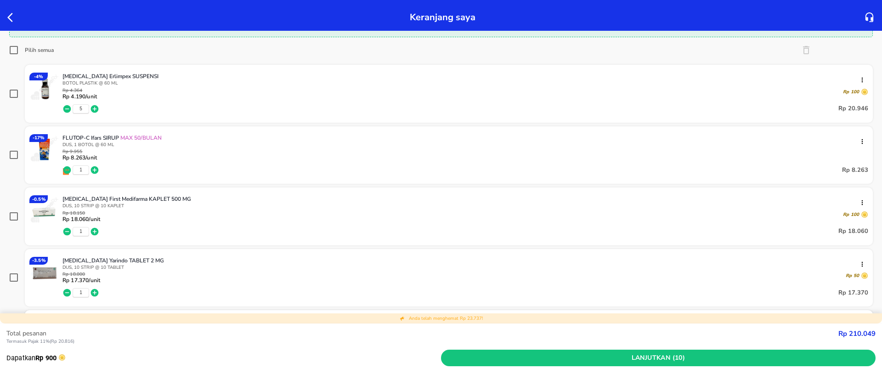
click at [68, 169] on icon "button" at bounding box center [67, 170] width 8 height 8
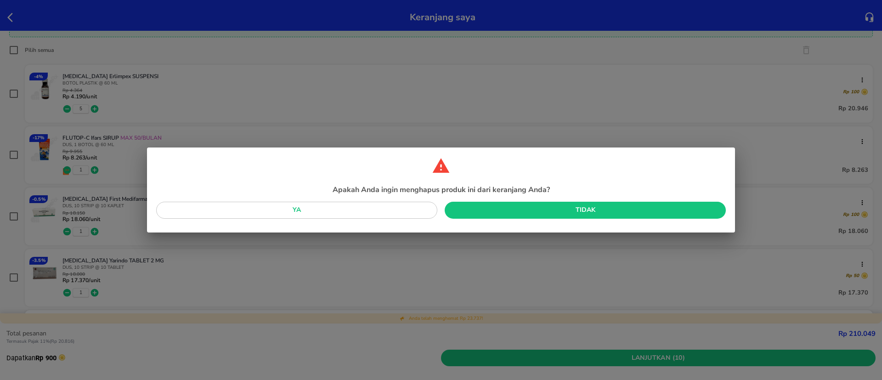
click at [411, 208] on span "Ya" at bounding box center [297, 209] width 266 height 11
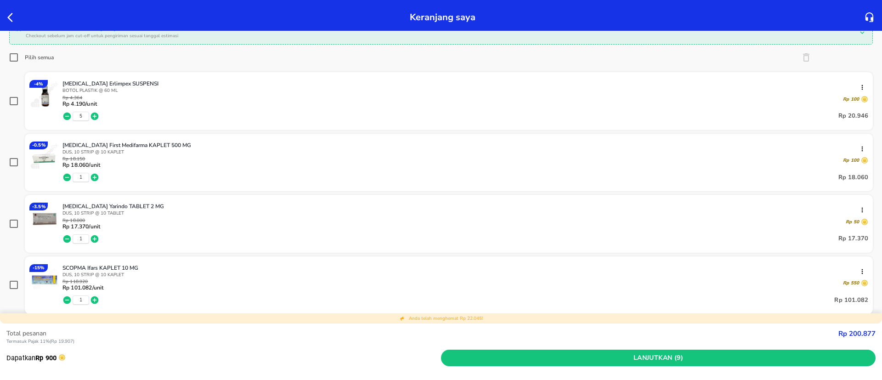
scroll to position [42, 0]
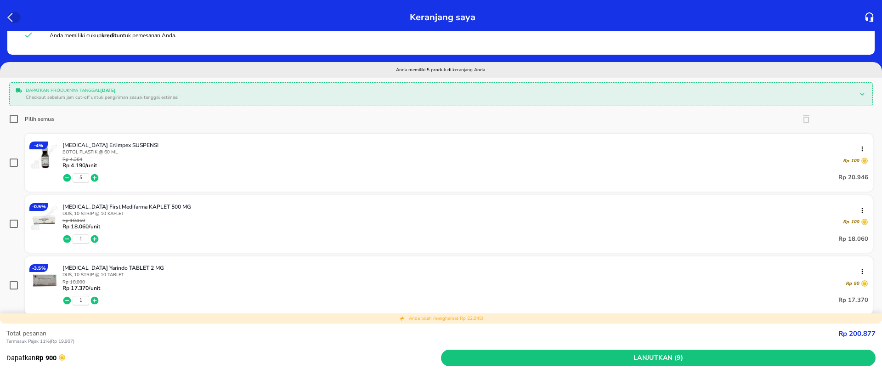
click at [13, 19] on icon "button" at bounding box center [12, 17] width 11 height 11
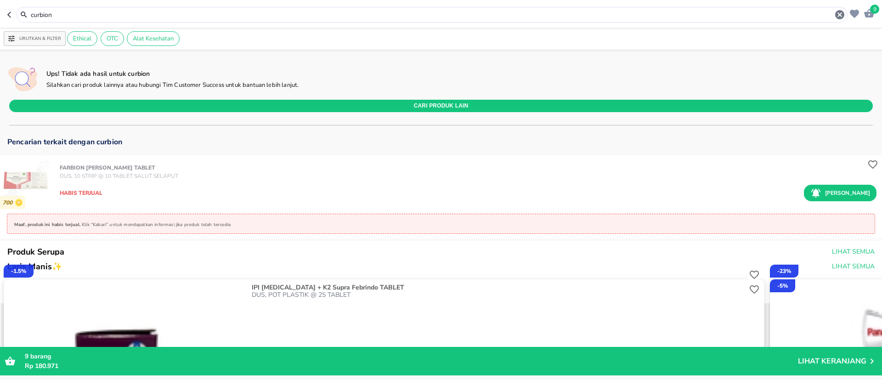
click at [87, 15] on input "curbion" at bounding box center [432, 15] width 804 height 10
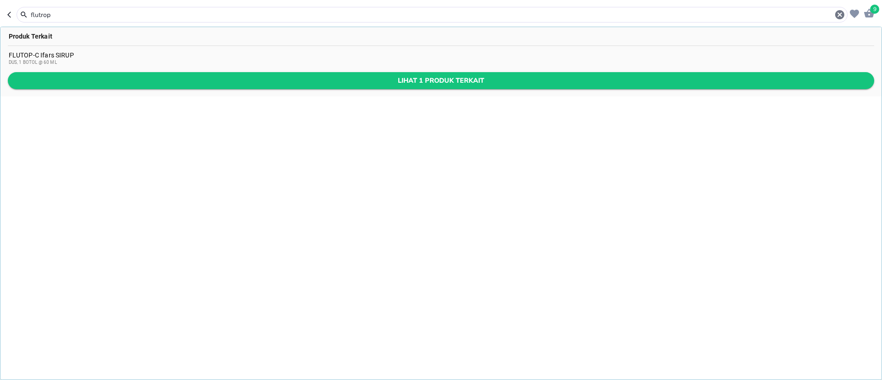
type input "flutrop"
click at [170, 87] on button "Lihat 1 produk terkait" at bounding box center [441, 80] width 866 height 17
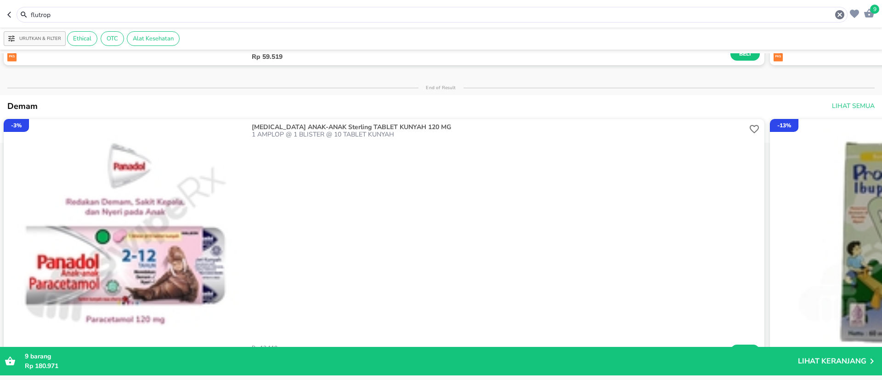
scroll to position [69, 0]
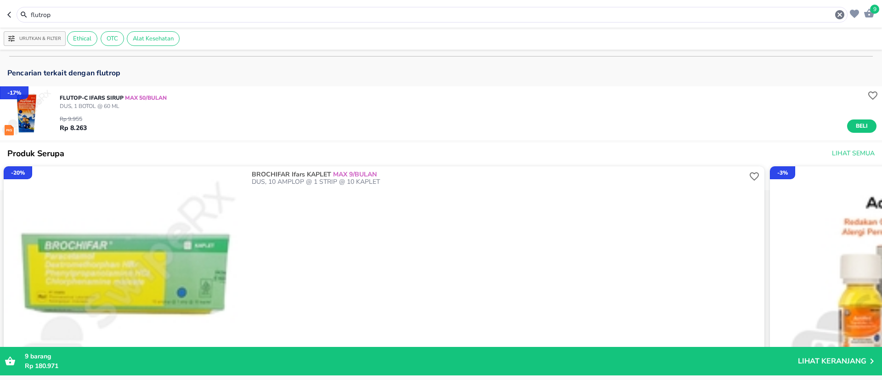
click at [38, 15] on input "flutrop" at bounding box center [432, 15] width 804 height 10
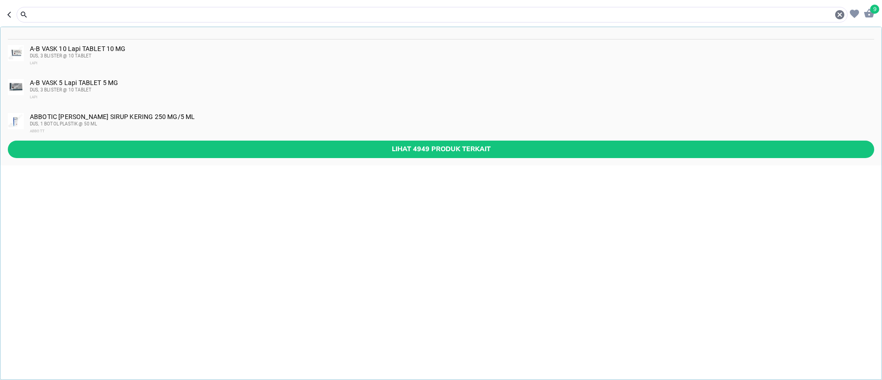
click at [257, 135] on div "ABBOTT" at bounding box center [451, 131] width 843 height 7
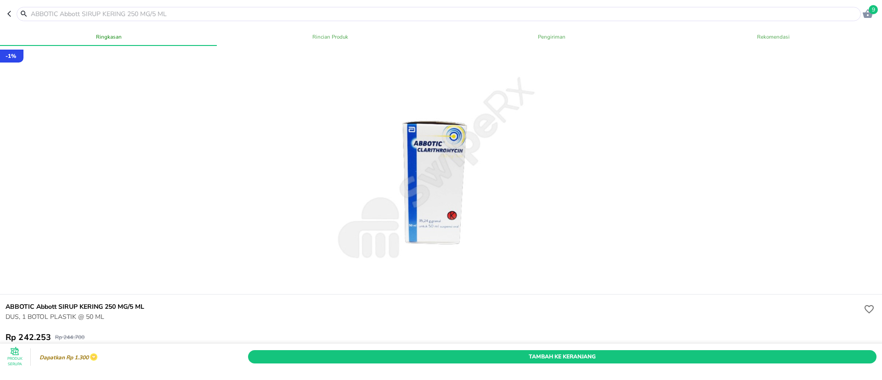
click at [10, 13] on icon "button" at bounding box center [10, 13] width 7 height 7
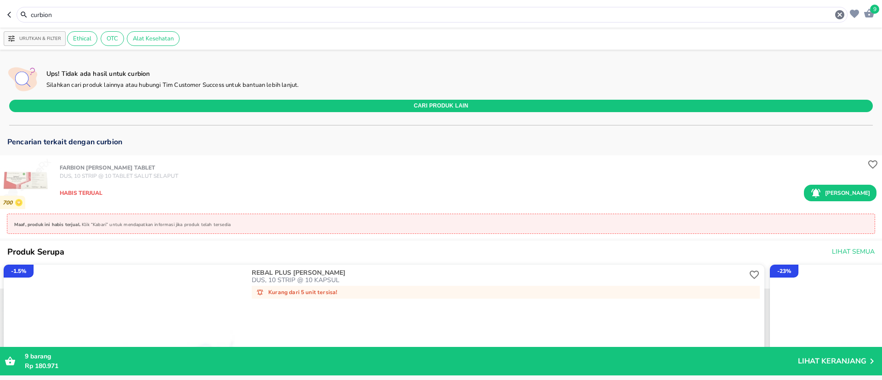
click at [66, 17] on input "curbion" at bounding box center [432, 15] width 804 height 10
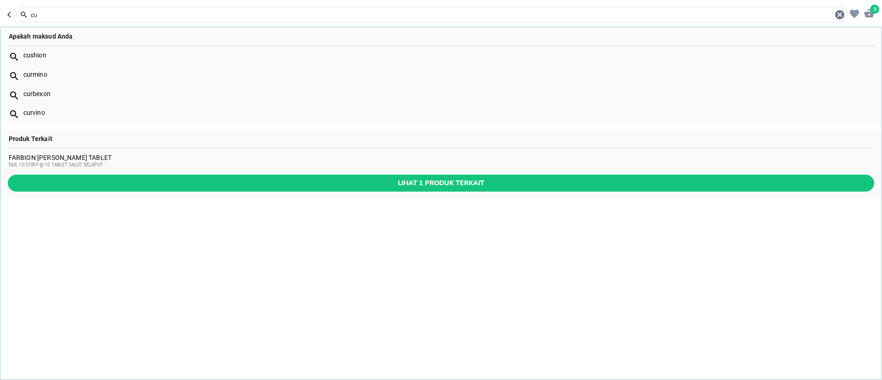
type input "c"
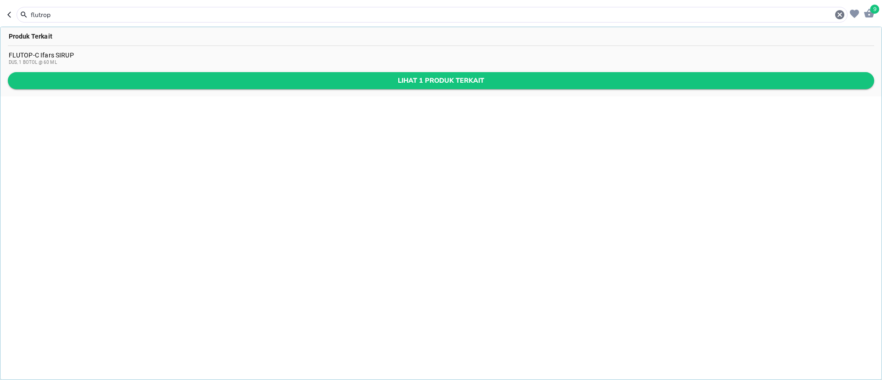
type input "flutrop"
click at [74, 77] on span "Lihat 1 produk terkait" at bounding box center [441, 80] width 852 height 11
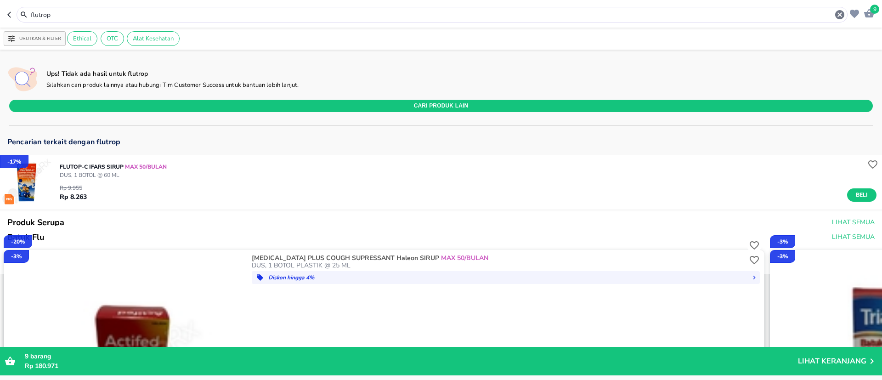
scroll to position [69, 0]
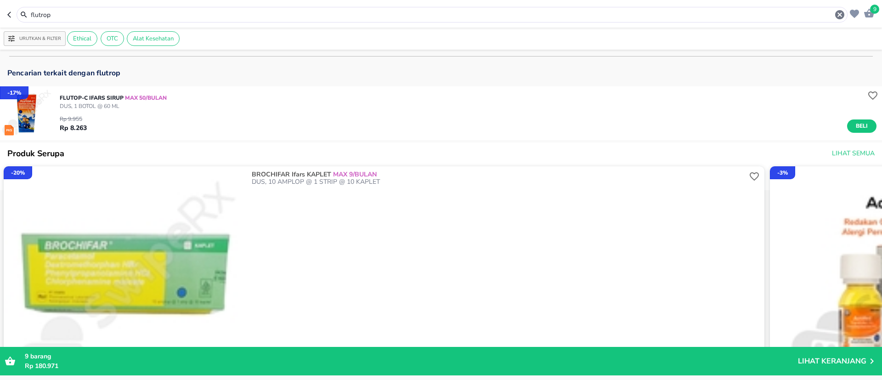
click at [864, 18] on icon "button" at bounding box center [868, 13] width 11 height 11
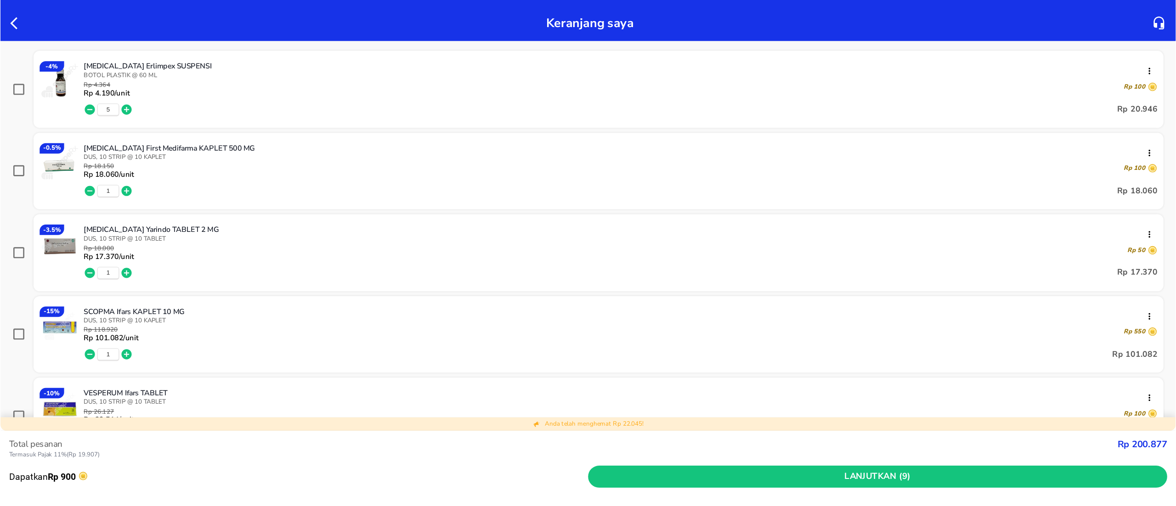
scroll to position [138, 0]
